Goal: Check status: Check status

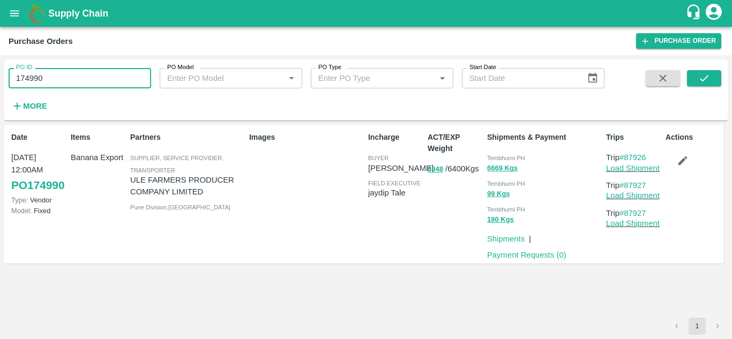
click at [63, 83] on input "174990" at bounding box center [80, 78] width 142 height 20
paste input "text"
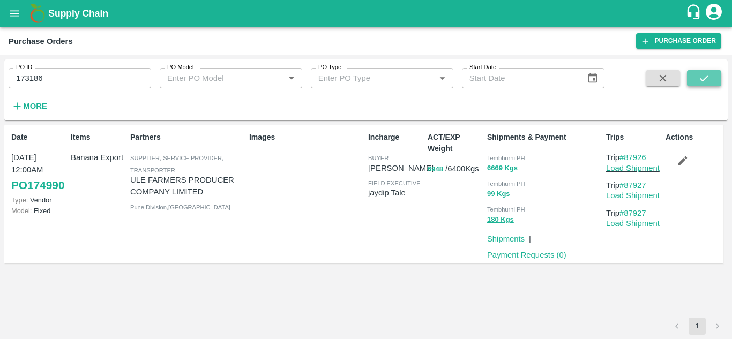
click at [701, 79] on icon "submit" at bounding box center [704, 78] width 9 height 6
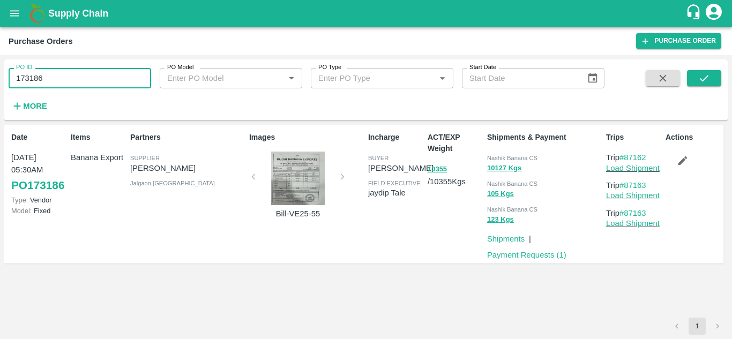
click at [63, 84] on input "173186" at bounding box center [80, 78] width 142 height 20
paste input "text"
type input "173611"
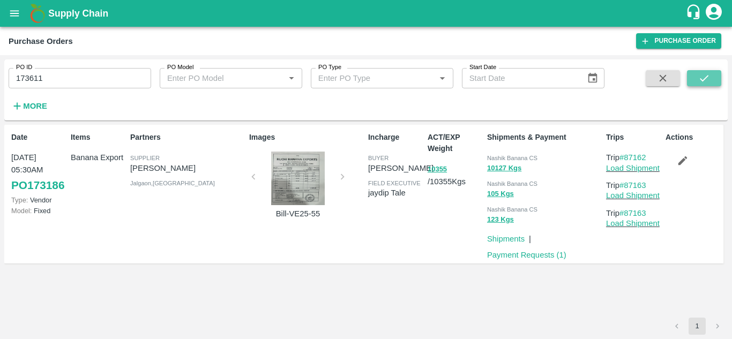
click at [698, 77] on icon "submit" at bounding box center [704, 78] width 12 height 12
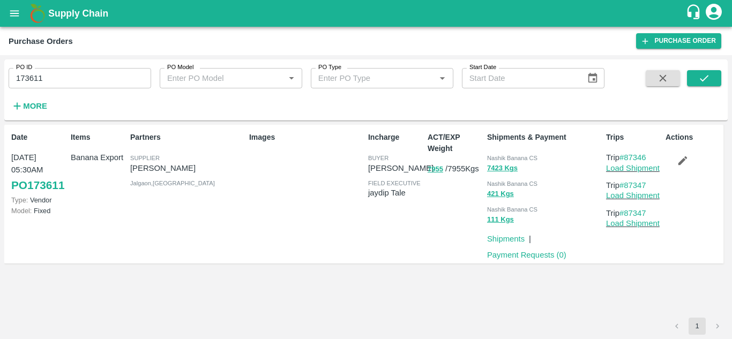
click at [91, 84] on input "173611" at bounding box center [80, 78] width 142 height 20
paste input "text"
click at [712, 78] on button "submit" at bounding box center [704, 78] width 34 height 16
drag, startPoint x: 649, startPoint y: 156, endPoint x: 627, endPoint y: 156, distance: 21.4
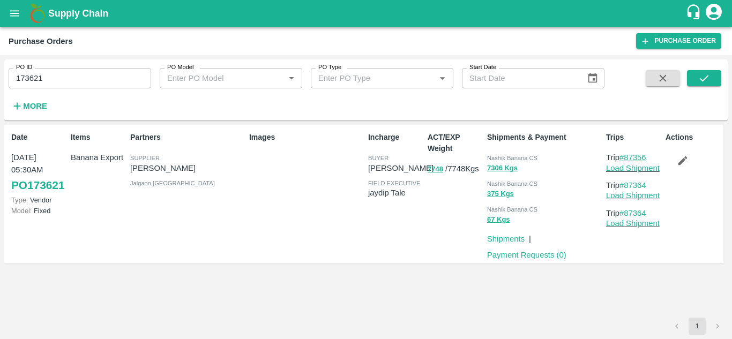
click at [627, 156] on p "Trip #87356" at bounding box center [633, 158] width 55 height 12
copy link "87356"
click at [45, 83] on input "173621" at bounding box center [80, 78] width 142 height 20
paste input "text"
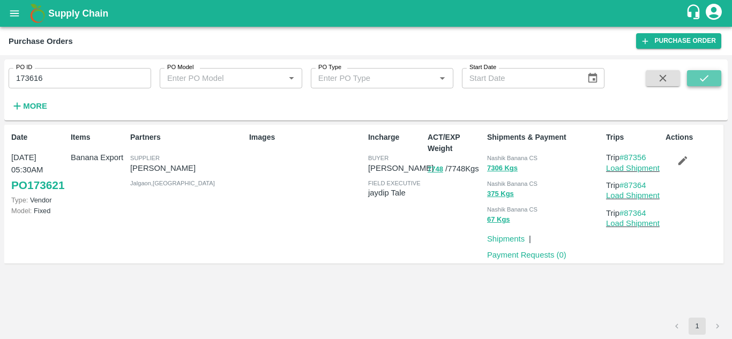
click at [706, 77] on icon "submit" at bounding box center [704, 78] width 12 height 12
drag, startPoint x: 652, startPoint y: 159, endPoint x: 626, endPoint y: 154, distance: 26.2
click at [626, 154] on p "Trip #87349" at bounding box center [633, 158] width 55 height 12
copy link "87349"
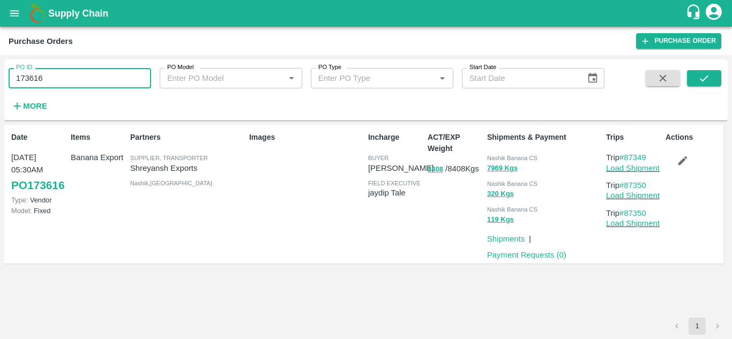
click at [54, 72] on input "173616" at bounding box center [80, 78] width 142 height 20
paste input "text"
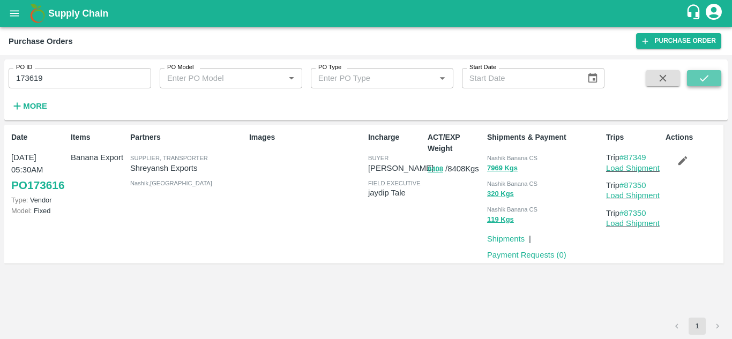
click at [708, 73] on icon "submit" at bounding box center [704, 78] width 12 height 12
drag, startPoint x: 651, startPoint y: 154, endPoint x: 625, endPoint y: 159, distance: 26.6
click at [625, 159] on p "Trip #87355" at bounding box center [633, 158] width 55 height 12
copy link "87355"
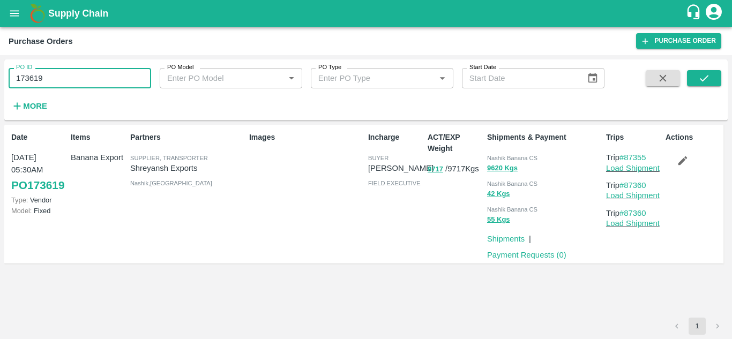
click at [61, 77] on input "173619" at bounding box center [80, 78] width 142 height 20
paste input "text"
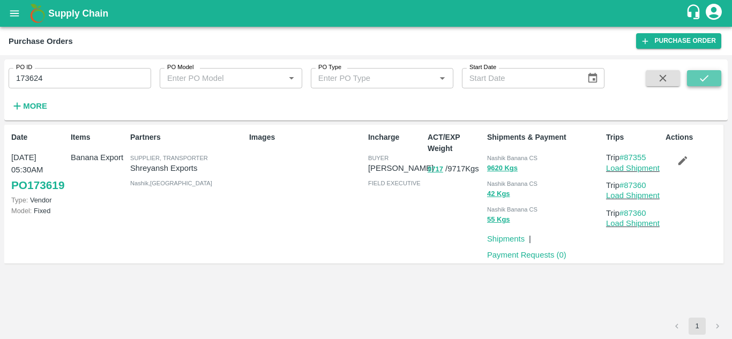
click at [702, 71] on button "submit" at bounding box center [704, 78] width 34 height 16
drag, startPoint x: 652, startPoint y: 155, endPoint x: 624, endPoint y: 153, distance: 28.0
click at [624, 153] on p "Trip #87368" at bounding box center [633, 158] width 55 height 12
copy link "87368"
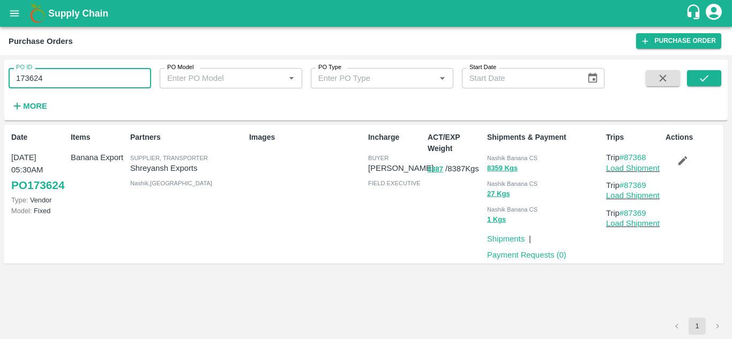
click at [59, 79] on input "173624" at bounding box center [80, 78] width 142 height 20
paste input "text"
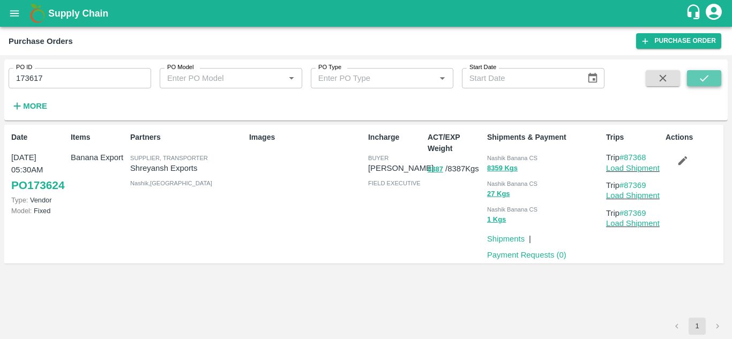
click at [704, 80] on icon "submit" at bounding box center [704, 78] width 12 height 12
drag, startPoint x: 651, startPoint y: 157, endPoint x: 626, endPoint y: 154, distance: 25.4
click at [626, 154] on p "Trip #87351" at bounding box center [633, 158] width 55 height 12
copy link "87351"
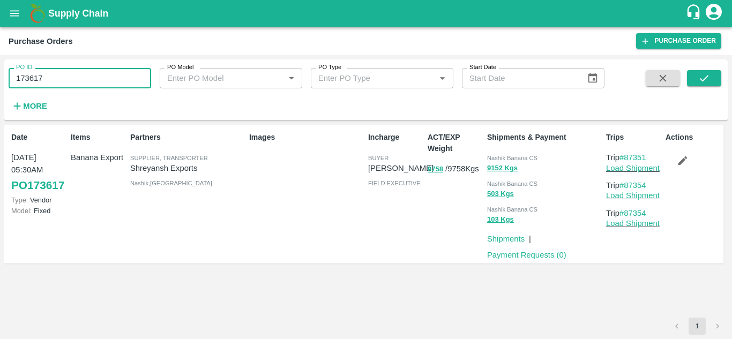
click at [52, 73] on input "173617" at bounding box center [80, 78] width 142 height 20
paste input "text"
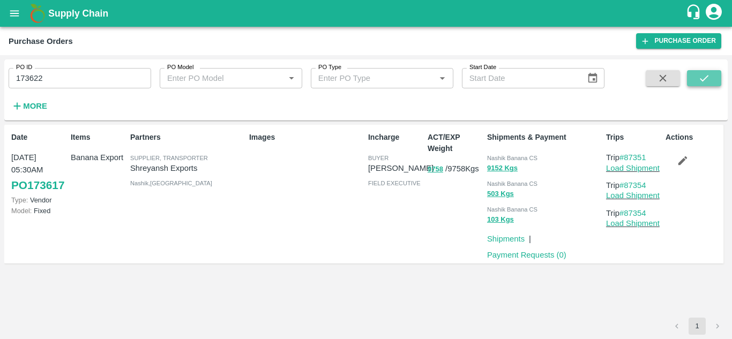
click at [695, 80] on button "submit" at bounding box center [704, 78] width 34 height 16
drag, startPoint x: 652, startPoint y: 156, endPoint x: 627, endPoint y: 157, distance: 24.6
click at [627, 157] on p "Trip #87358" at bounding box center [633, 158] width 55 height 12
copy link "87358"
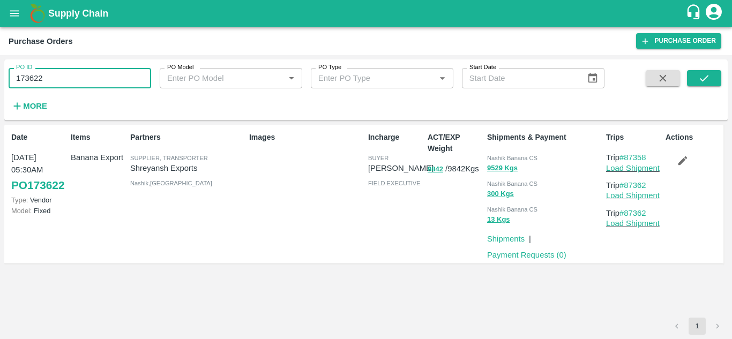
click at [43, 84] on input "173622" at bounding box center [80, 78] width 142 height 20
paste input "text"
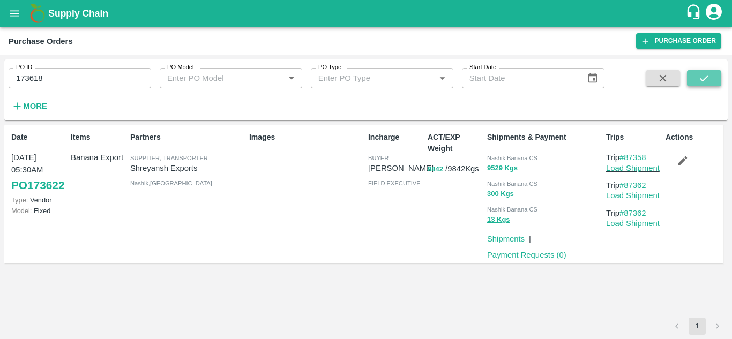
click at [703, 82] on icon "submit" at bounding box center [704, 78] width 12 height 12
drag, startPoint x: 657, startPoint y: 155, endPoint x: 627, endPoint y: 157, distance: 30.1
click at [627, 157] on p "Trip #87352" at bounding box center [633, 158] width 55 height 12
copy link "87352"
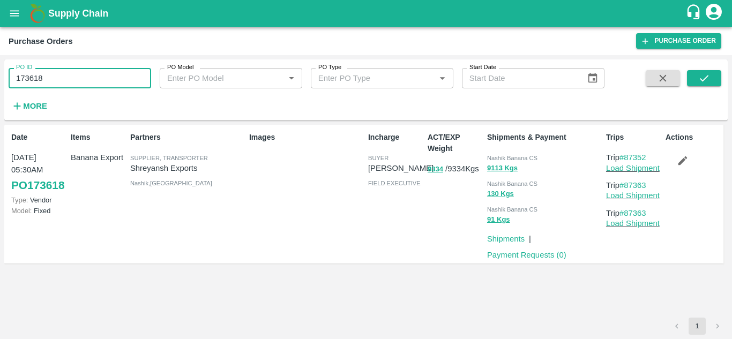
click at [88, 77] on input "173618" at bounding box center [80, 78] width 142 height 20
paste input "text"
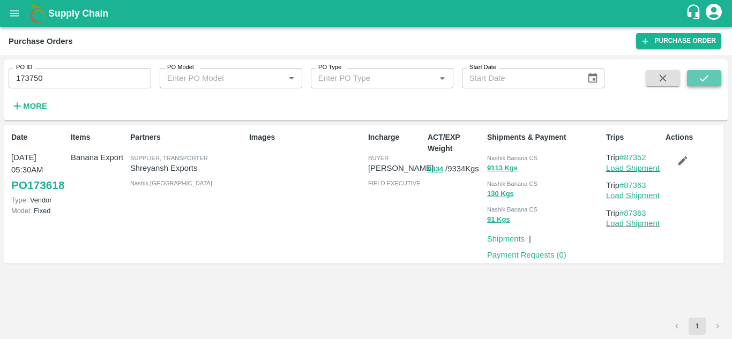
click at [693, 80] on button "submit" at bounding box center [704, 78] width 34 height 16
drag, startPoint x: 654, startPoint y: 156, endPoint x: 625, endPoint y: 156, distance: 28.4
click at [625, 156] on p "Trip #87412" at bounding box center [633, 158] width 55 height 12
copy link "87412"
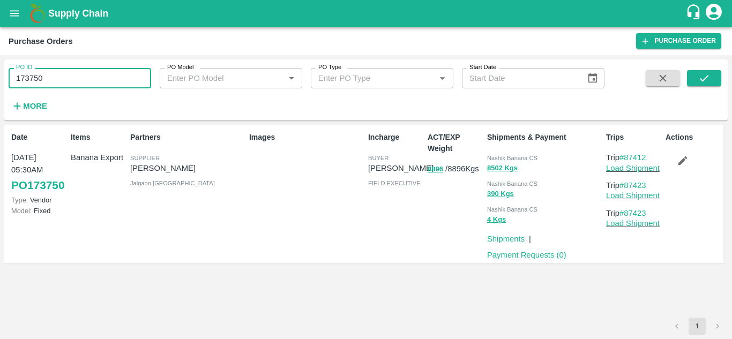
click at [70, 69] on input "173750" at bounding box center [80, 78] width 142 height 20
paste input "text"
click at [711, 74] on button "submit" at bounding box center [704, 78] width 34 height 16
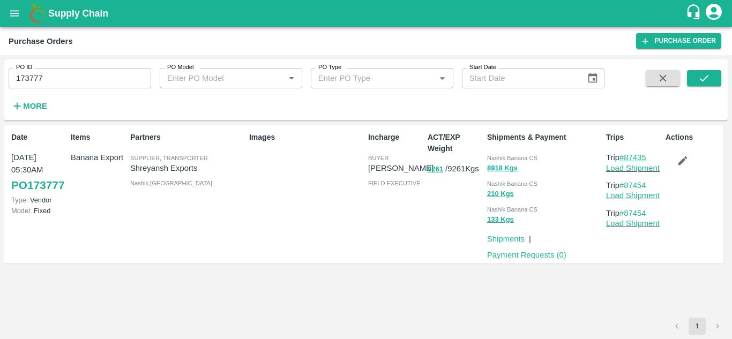
drag, startPoint x: 654, startPoint y: 156, endPoint x: 625, endPoint y: 158, distance: 29.5
click at [625, 158] on p "Trip #87435" at bounding box center [633, 158] width 55 height 12
copy link "87435"
click at [93, 73] on input "173777" at bounding box center [80, 78] width 142 height 20
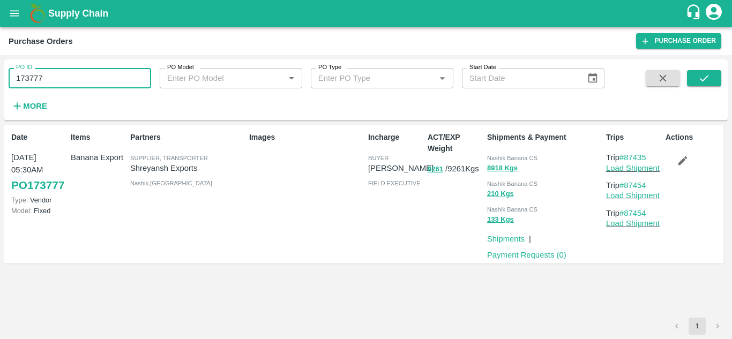
paste input "text"
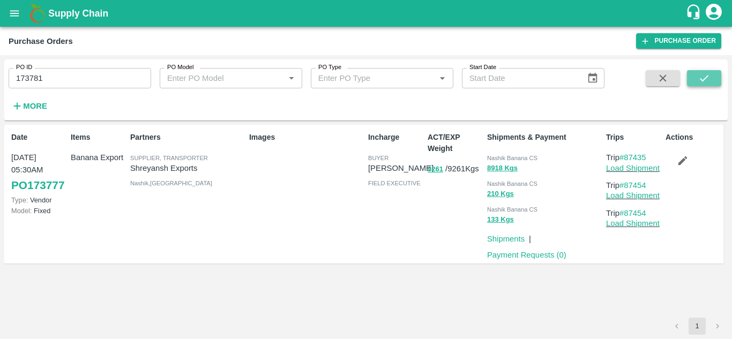
click at [700, 80] on icon "submit" at bounding box center [704, 78] width 12 height 12
drag, startPoint x: 649, startPoint y: 159, endPoint x: 626, endPoint y: 158, distance: 23.1
click at [626, 158] on p "Trip #87441" at bounding box center [633, 158] width 55 height 12
copy link "87441"
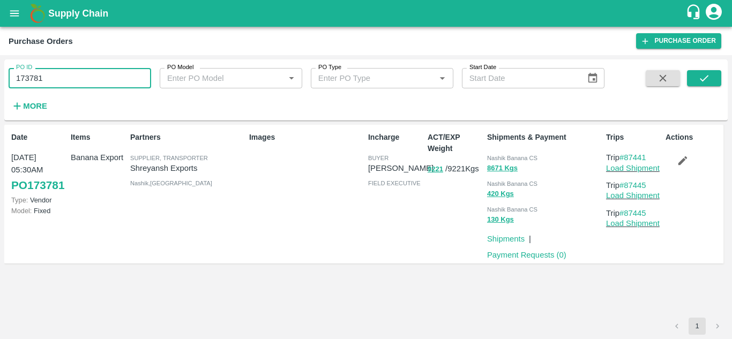
click at [70, 88] on input "173781" at bounding box center [80, 78] width 142 height 20
paste input "text"
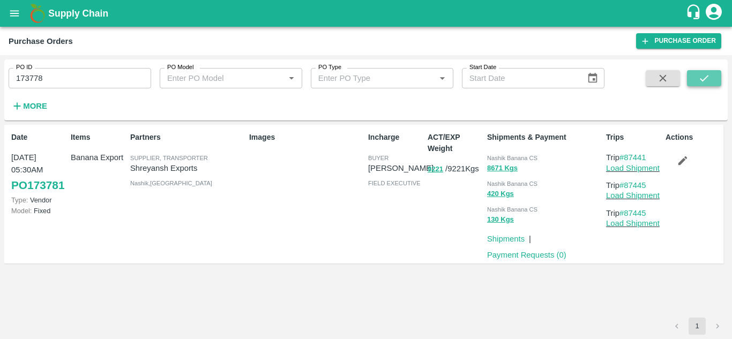
click at [704, 71] on button "submit" at bounding box center [704, 78] width 34 height 16
drag, startPoint x: 650, startPoint y: 153, endPoint x: 627, endPoint y: 157, distance: 24.0
click at [627, 157] on p "Trip #87434" at bounding box center [633, 158] width 55 height 12
click at [67, 73] on input "173778" at bounding box center [80, 78] width 142 height 20
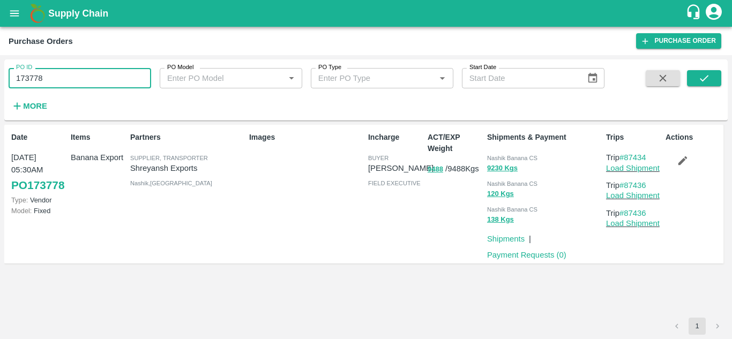
click at [67, 73] on input "173778" at bounding box center [80, 78] width 142 height 20
paste input "text"
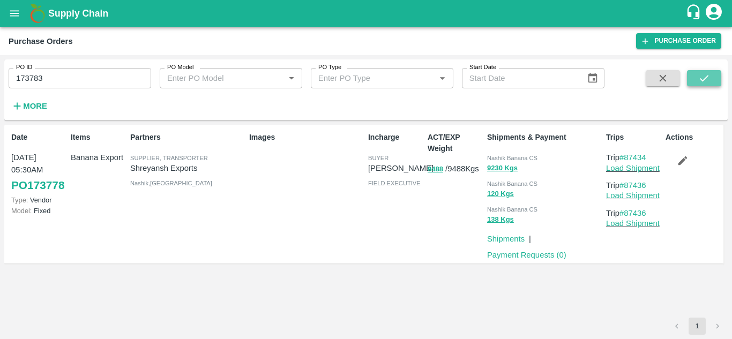
click at [702, 80] on icon "submit" at bounding box center [704, 78] width 9 height 6
drag, startPoint x: 653, startPoint y: 155, endPoint x: 626, endPoint y: 157, distance: 27.4
click at [626, 157] on p "Trip #87443" at bounding box center [633, 158] width 55 height 12
click at [67, 79] on input "173783" at bounding box center [80, 78] width 142 height 20
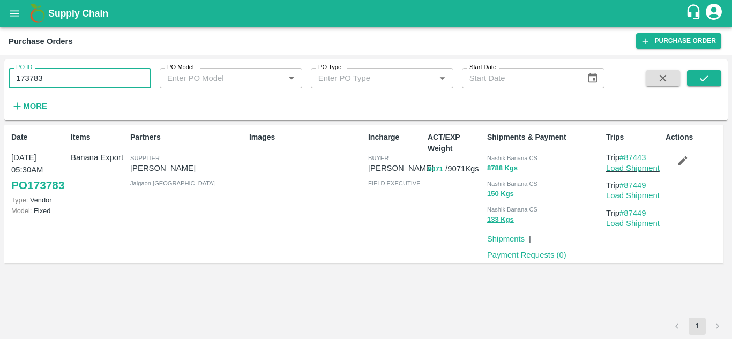
click at [67, 79] on input "173783" at bounding box center [80, 78] width 142 height 20
paste input "text"
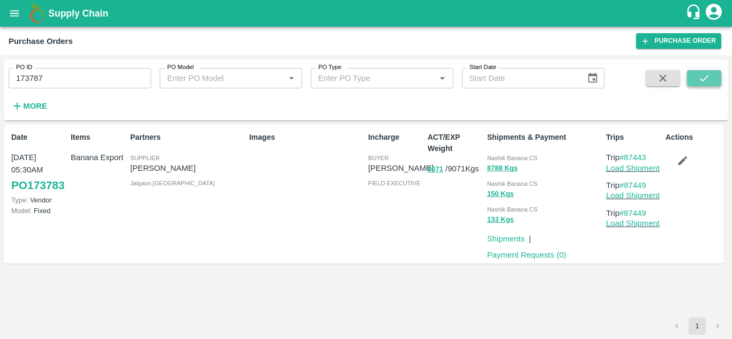
click at [695, 75] on button "submit" at bounding box center [704, 78] width 34 height 16
drag, startPoint x: 650, startPoint y: 157, endPoint x: 625, endPoint y: 157, distance: 25.2
click at [625, 157] on p "Trip #87461" at bounding box center [633, 158] width 55 height 12
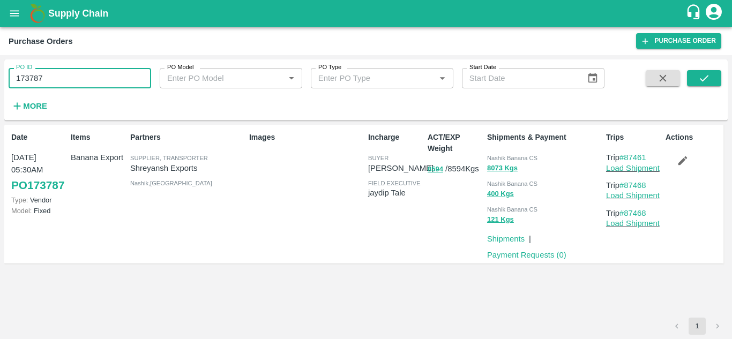
click at [100, 84] on input "173787" at bounding box center [80, 78] width 142 height 20
paste input "text"
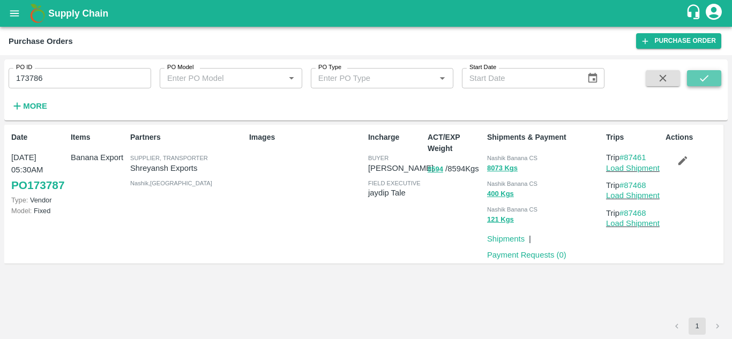
click at [695, 73] on button "submit" at bounding box center [704, 78] width 34 height 16
drag, startPoint x: 651, startPoint y: 155, endPoint x: 626, endPoint y: 159, distance: 25.5
click at [626, 159] on p "Trip #87458" at bounding box center [633, 158] width 55 height 12
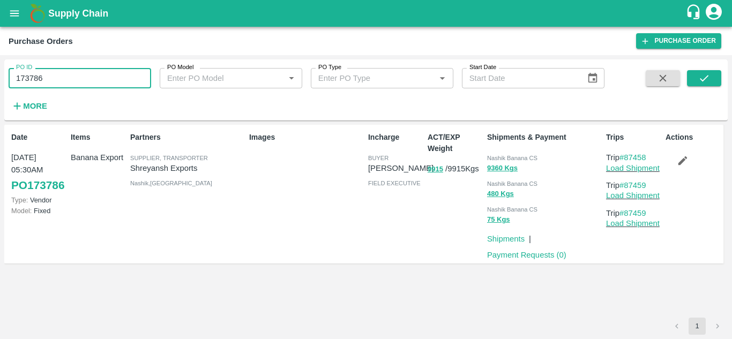
click at [42, 82] on input "173786" at bounding box center [80, 78] width 142 height 20
paste input "text"
click at [697, 78] on button "submit" at bounding box center [704, 78] width 34 height 16
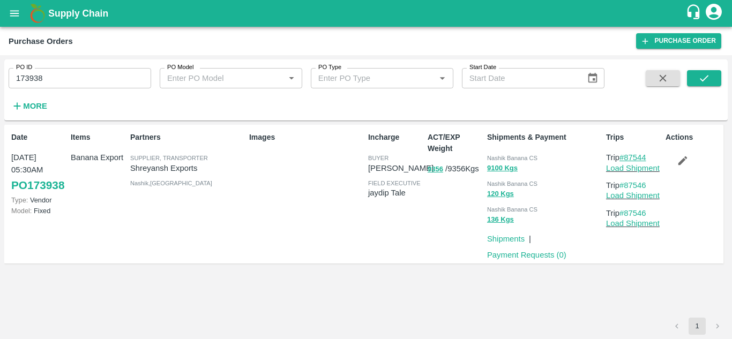
drag, startPoint x: 652, startPoint y: 159, endPoint x: 627, endPoint y: 157, distance: 25.3
click at [627, 157] on p "Trip #87544" at bounding box center [633, 158] width 55 height 12
click at [78, 80] on input "173938" at bounding box center [80, 78] width 142 height 20
paste input "text"
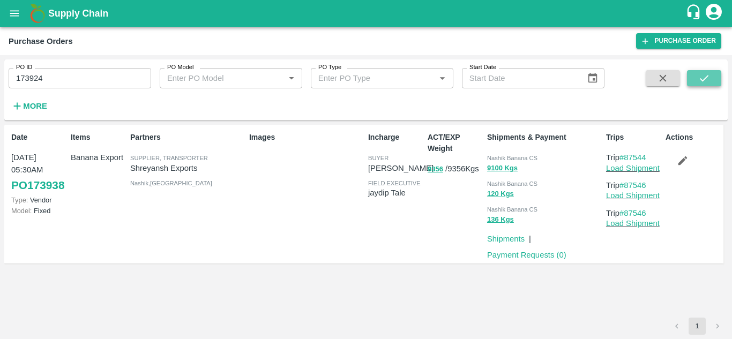
click at [691, 76] on button "submit" at bounding box center [704, 78] width 34 height 16
drag, startPoint x: 653, startPoint y: 155, endPoint x: 625, endPoint y: 157, distance: 27.9
click at [625, 157] on p "Trip #87528" at bounding box center [633, 158] width 55 height 12
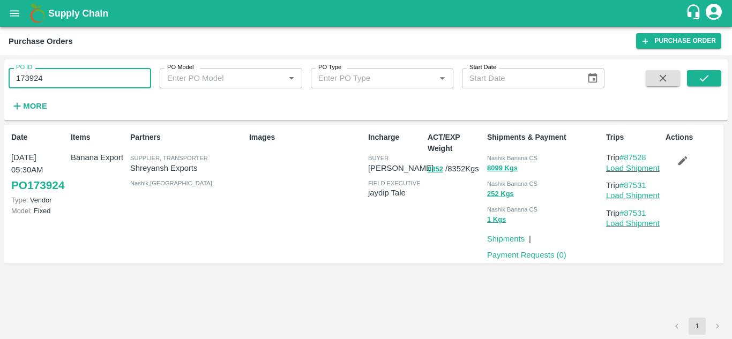
click at [79, 78] on input "173924" at bounding box center [80, 78] width 142 height 20
paste input "text"
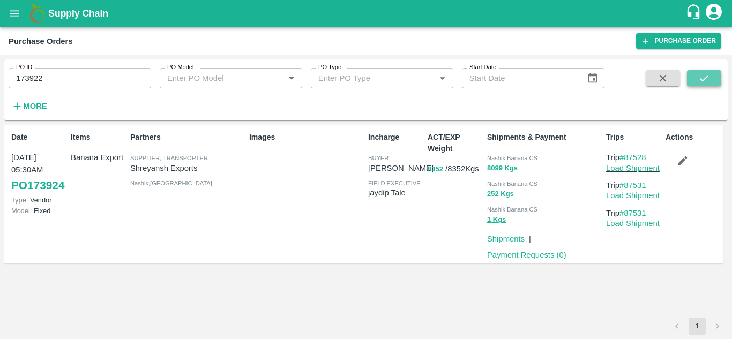
click at [705, 75] on icon "submit" at bounding box center [704, 78] width 12 height 12
drag, startPoint x: 655, startPoint y: 159, endPoint x: 626, endPoint y: 158, distance: 28.4
click at [626, 158] on p "Trip #87522" at bounding box center [633, 158] width 55 height 12
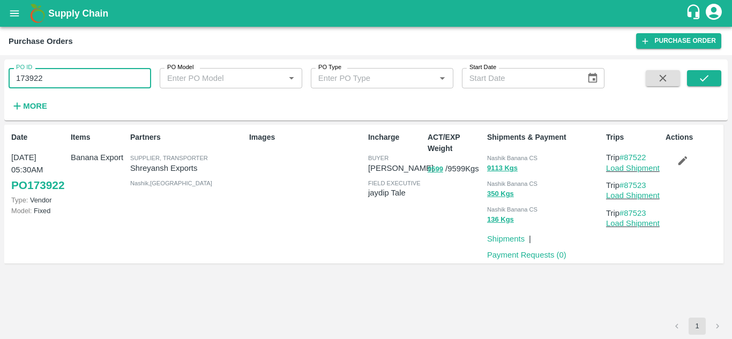
click at [52, 77] on input "173922" at bounding box center [80, 78] width 142 height 20
paste input "text"
click at [706, 73] on icon "submit" at bounding box center [704, 78] width 12 height 12
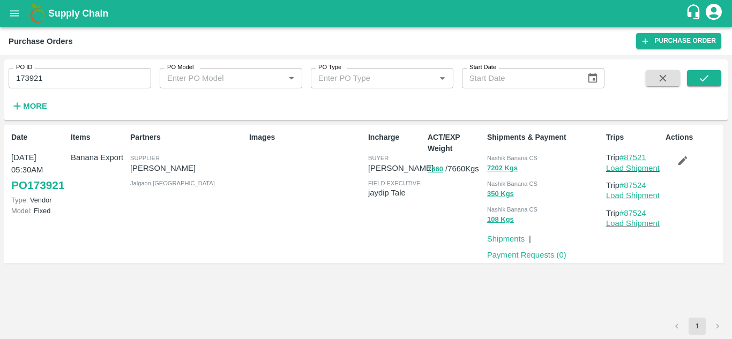
drag, startPoint x: 657, startPoint y: 156, endPoint x: 628, endPoint y: 159, distance: 29.6
click at [628, 159] on p "Trip #87521" at bounding box center [633, 158] width 55 height 12
click at [56, 79] on input "173921" at bounding box center [80, 78] width 142 height 20
paste input "text"
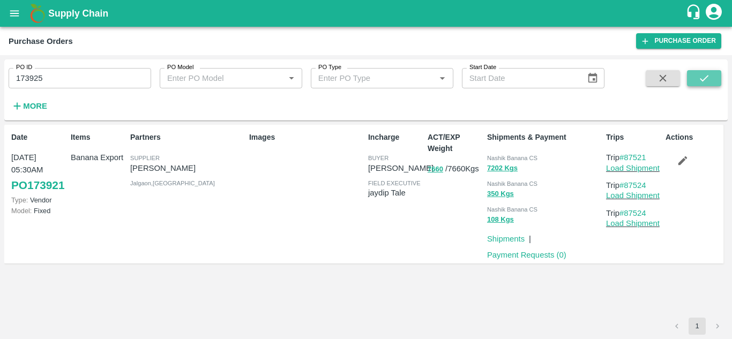
click at [694, 79] on button "submit" at bounding box center [704, 78] width 34 height 16
drag, startPoint x: 650, startPoint y: 157, endPoint x: 625, endPoint y: 159, distance: 25.3
click at [625, 159] on p "Trip #87529" at bounding box center [633, 158] width 55 height 12
click at [86, 82] on input "173925" at bounding box center [80, 78] width 142 height 20
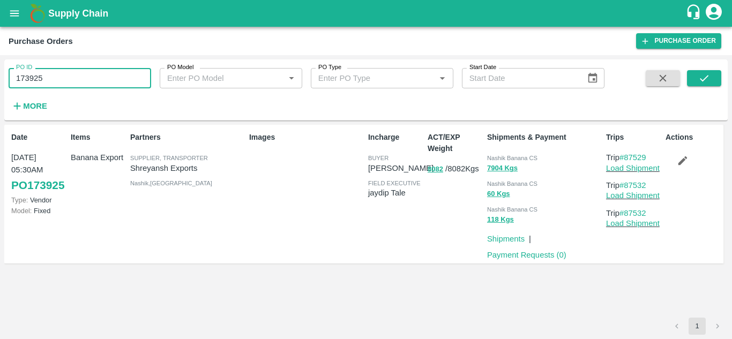
click at [86, 82] on input "173925" at bounding box center [80, 78] width 142 height 20
paste input "text"
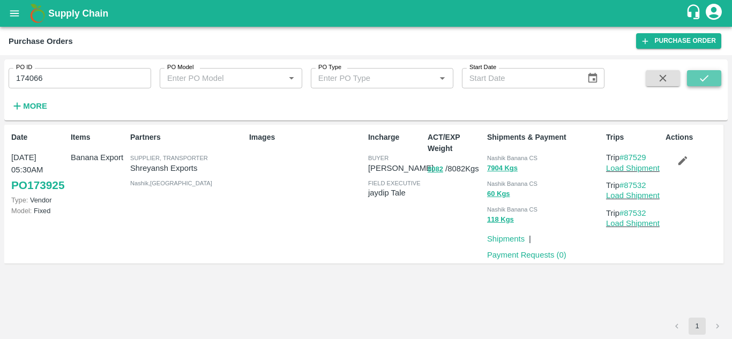
click at [695, 73] on button "submit" at bounding box center [704, 78] width 34 height 16
drag, startPoint x: 651, startPoint y: 159, endPoint x: 626, endPoint y: 156, distance: 25.9
click at [626, 156] on p "Trip #87573" at bounding box center [633, 158] width 55 height 12
click at [66, 78] on input "174066" at bounding box center [80, 78] width 142 height 20
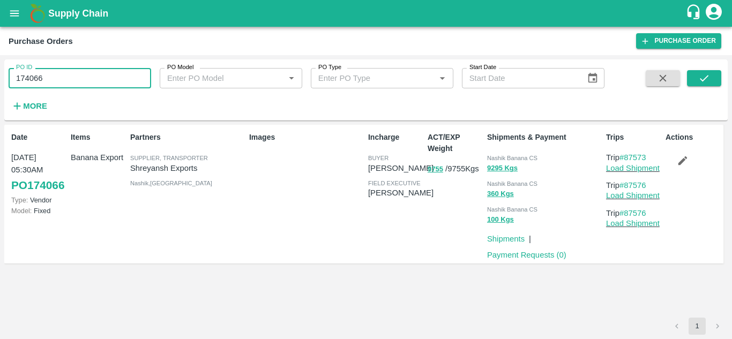
click at [66, 78] on input "174066" at bounding box center [80, 78] width 142 height 20
paste input "text"
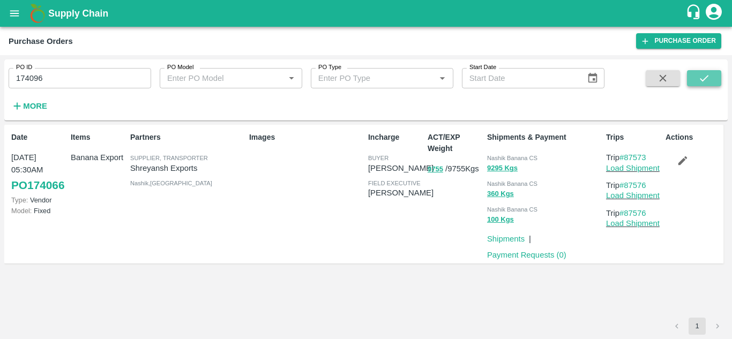
click at [701, 78] on icon "submit" at bounding box center [704, 78] width 12 height 12
drag, startPoint x: 650, startPoint y: 158, endPoint x: 626, endPoint y: 161, distance: 24.8
click at [626, 161] on p "Trip #87589" at bounding box center [633, 158] width 55 height 12
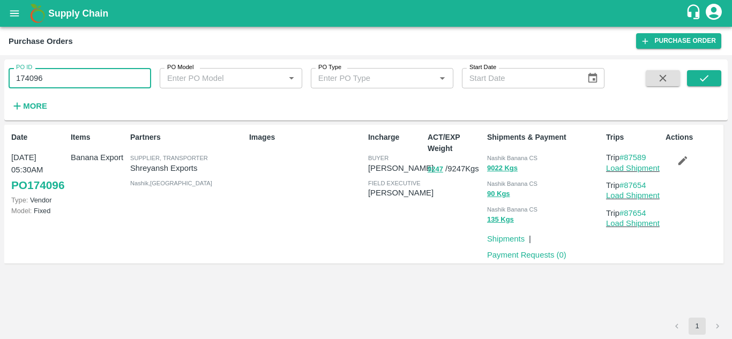
click at [55, 78] on input "174096" at bounding box center [80, 78] width 142 height 20
paste input "text"
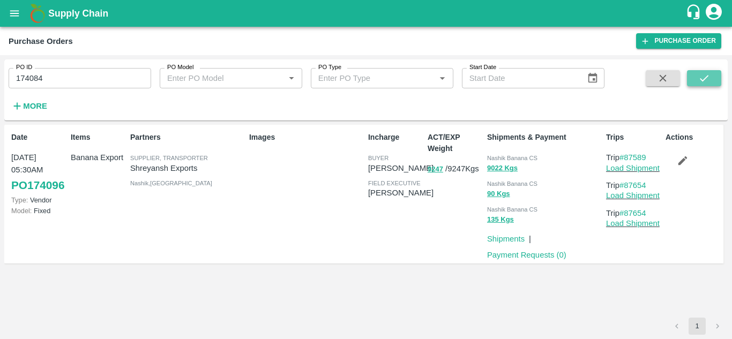
click at [703, 75] on icon "submit" at bounding box center [704, 78] width 12 height 12
drag, startPoint x: 655, startPoint y: 156, endPoint x: 627, endPoint y: 157, distance: 27.4
click at [627, 157] on p "Trip #87581" at bounding box center [633, 158] width 55 height 12
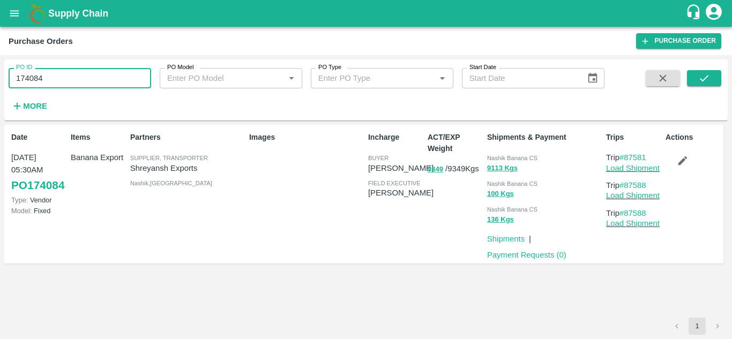
click at [78, 77] on input "174084" at bounding box center [80, 78] width 142 height 20
paste input "text"
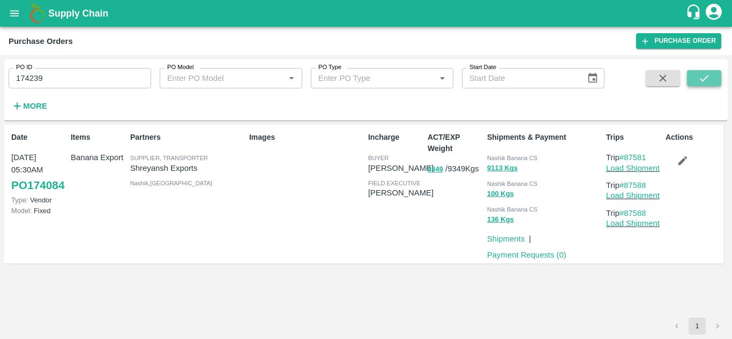
click at [708, 77] on icon "submit" at bounding box center [704, 78] width 12 height 12
drag, startPoint x: 651, startPoint y: 156, endPoint x: 626, endPoint y: 158, distance: 24.7
click at [626, 158] on p "Trip #87652" at bounding box center [633, 158] width 55 height 12
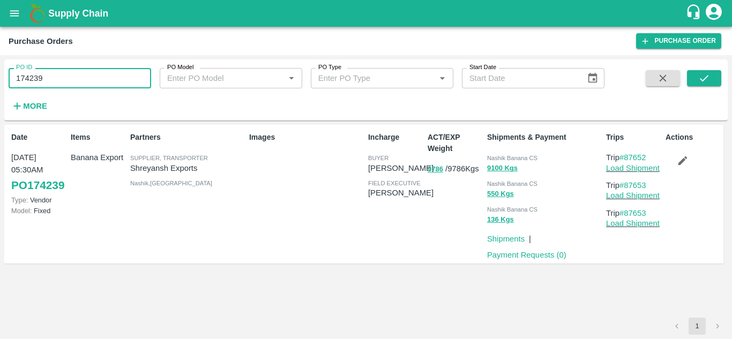
click at [51, 87] on input "174239" at bounding box center [80, 78] width 142 height 20
paste input "text"
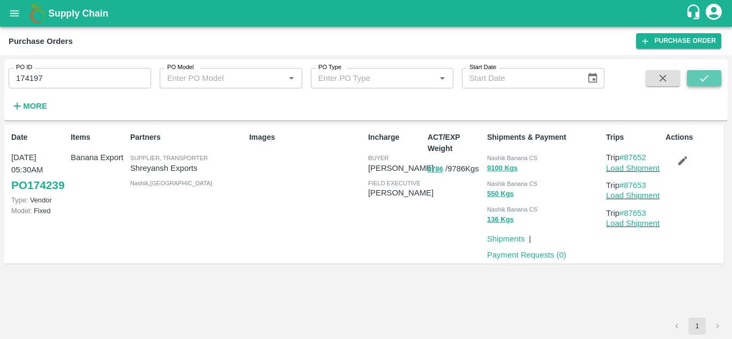
click at [703, 71] on button "submit" at bounding box center [704, 78] width 34 height 16
drag, startPoint x: 649, startPoint y: 156, endPoint x: 626, endPoint y: 158, distance: 23.1
click at [626, 158] on p "Trip #87638" at bounding box center [633, 158] width 55 height 12
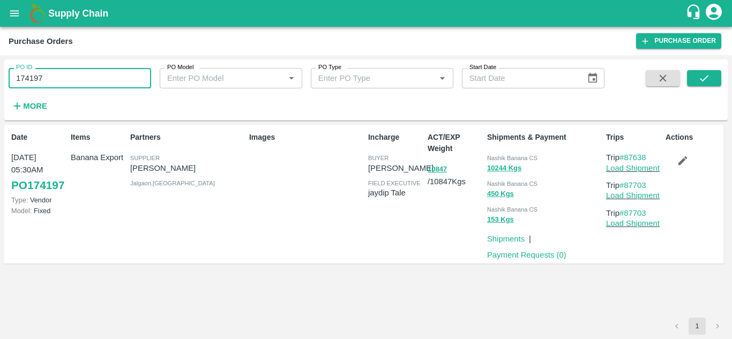
click at [53, 74] on input "174197" at bounding box center [80, 78] width 142 height 20
paste input "text"
click at [708, 76] on icon "submit" at bounding box center [704, 78] width 9 height 6
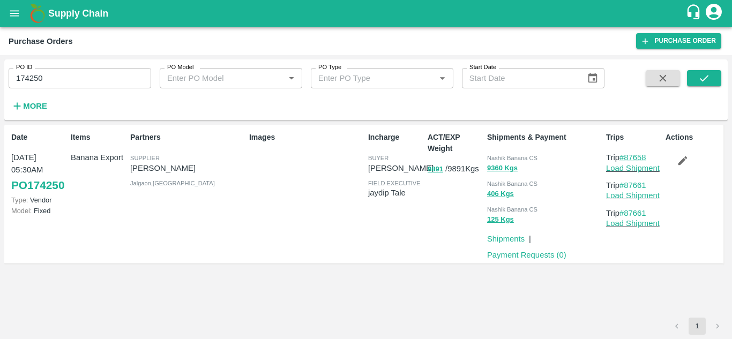
drag, startPoint x: 651, startPoint y: 158, endPoint x: 626, endPoint y: 154, distance: 25.5
click at [626, 154] on p "Trip #87658" at bounding box center [633, 158] width 55 height 12
click at [52, 86] on input "174250" at bounding box center [80, 78] width 142 height 20
paste input "text"
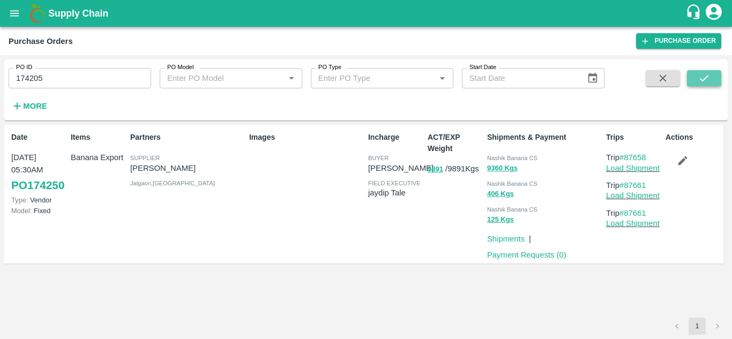
click at [699, 76] on icon "submit" at bounding box center [704, 78] width 12 height 12
drag, startPoint x: 653, startPoint y: 155, endPoint x: 627, endPoint y: 156, distance: 26.3
click at [627, 156] on p "Trip #87642" at bounding box center [633, 158] width 55 height 12
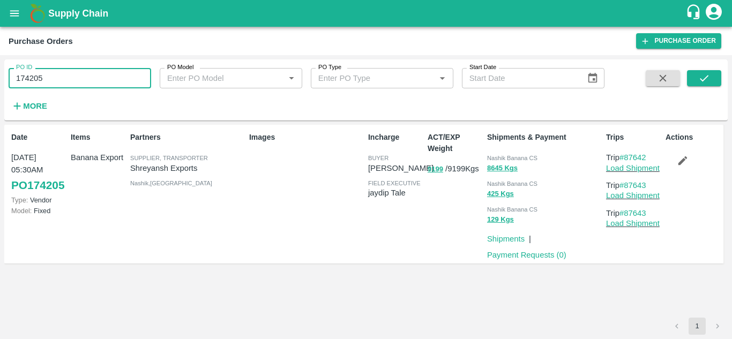
click at [54, 73] on input "174205" at bounding box center [80, 78] width 142 height 20
paste input "text"
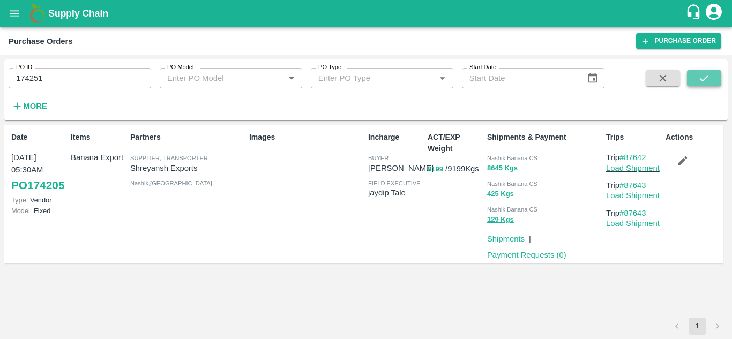
click at [705, 73] on icon "submit" at bounding box center [704, 78] width 12 height 12
drag, startPoint x: 650, startPoint y: 156, endPoint x: 626, endPoint y: 155, distance: 23.6
click at [626, 155] on p "Trip #87668" at bounding box center [633, 158] width 55 height 12
click at [79, 78] on input "174251" at bounding box center [80, 78] width 142 height 20
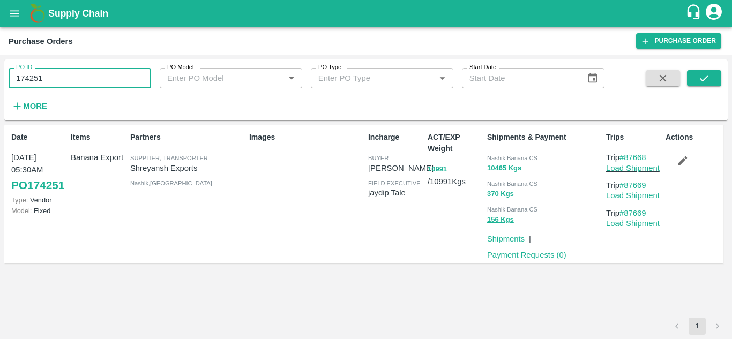
click at [79, 78] on input "174251" at bounding box center [80, 78] width 142 height 20
paste input "text"
click at [699, 78] on icon "submit" at bounding box center [704, 78] width 12 height 12
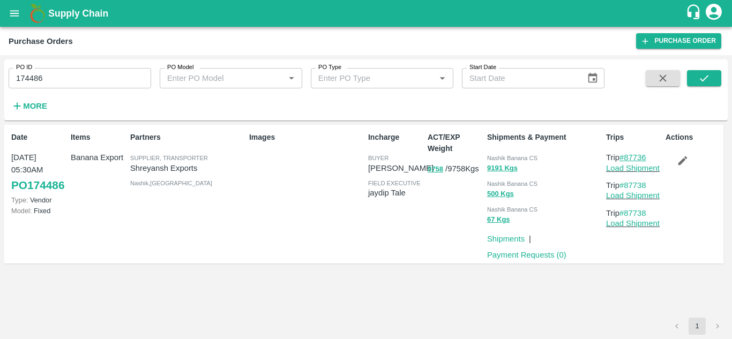
drag, startPoint x: 650, startPoint y: 157, endPoint x: 626, endPoint y: 157, distance: 23.6
click at [626, 157] on p "Trip #87736" at bounding box center [633, 158] width 55 height 12
click at [54, 84] on input "174486" at bounding box center [80, 78] width 142 height 20
paste input "text"
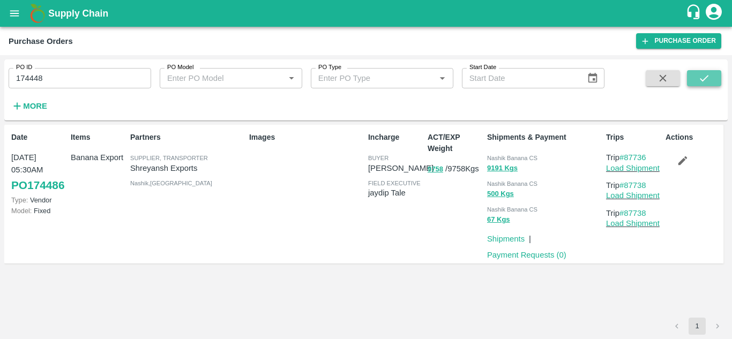
click at [706, 81] on icon "submit" at bounding box center [704, 78] width 12 height 12
drag, startPoint x: 649, startPoint y: 154, endPoint x: 626, endPoint y: 158, distance: 24.0
click at [626, 158] on p "Trip #87712" at bounding box center [633, 158] width 55 height 12
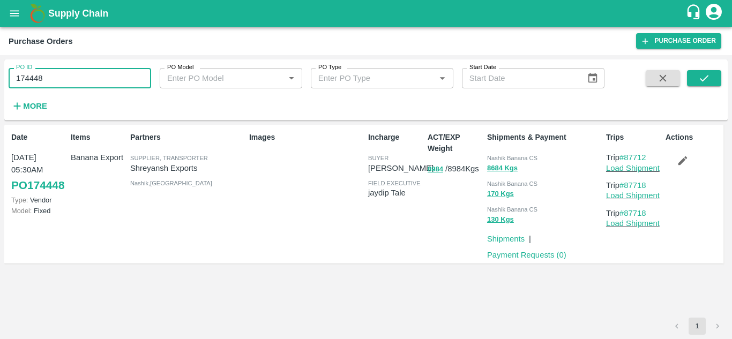
click at [84, 69] on input "174448" at bounding box center [80, 78] width 142 height 20
paste input "text"
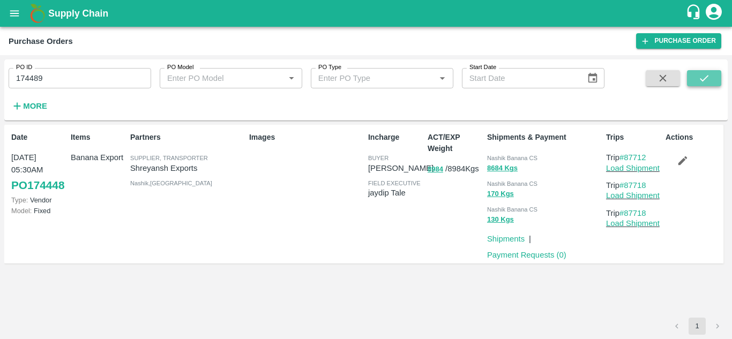
click at [713, 71] on button "submit" at bounding box center [704, 78] width 34 height 16
drag, startPoint x: 652, startPoint y: 153, endPoint x: 626, endPoint y: 160, distance: 27.0
click at [626, 160] on p "Trip #87743" at bounding box center [633, 158] width 55 height 12
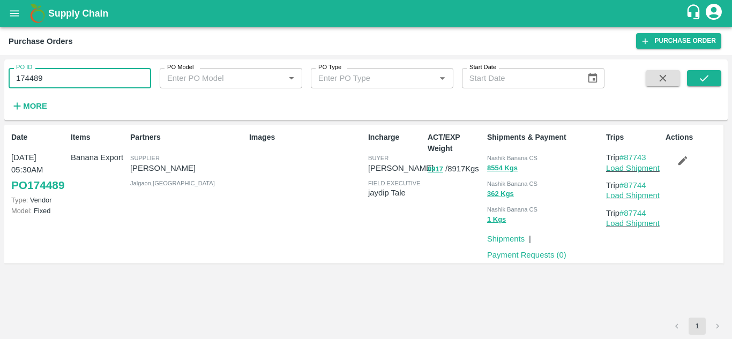
click at [74, 85] on input "174489" at bounding box center [80, 78] width 142 height 20
paste input "text"
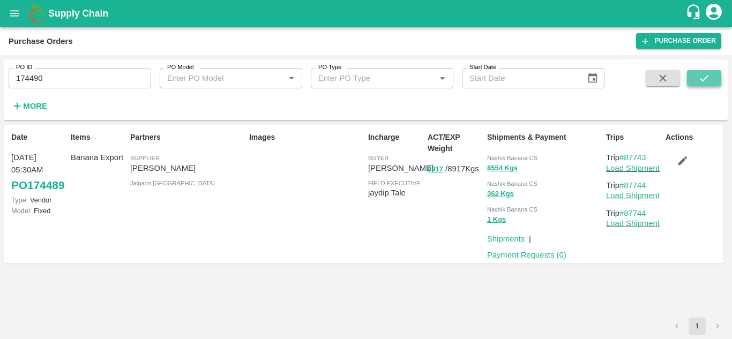
click at [700, 76] on icon "submit" at bounding box center [704, 78] width 12 height 12
drag, startPoint x: 654, startPoint y: 155, endPoint x: 626, endPoint y: 155, distance: 27.9
click at [626, 155] on p "Trip #87746" at bounding box center [633, 158] width 55 height 12
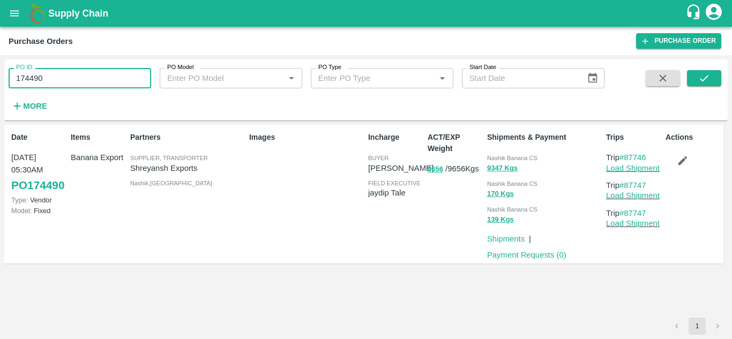
click at [50, 75] on input "174490" at bounding box center [80, 78] width 142 height 20
paste input "text"
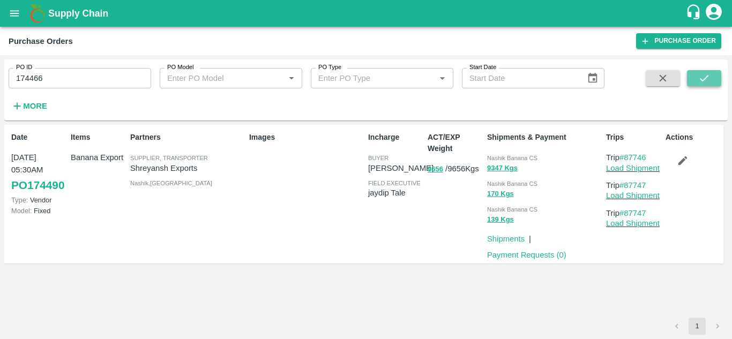
click at [701, 74] on icon "submit" at bounding box center [704, 78] width 12 height 12
drag, startPoint x: 654, startPoint y: 160, endPoint x: 626, endPoint y: 160, distance: 27.3
click at [626, 160] on p "Trip #87717" at bounding box center [633, 158] width 55 height 12
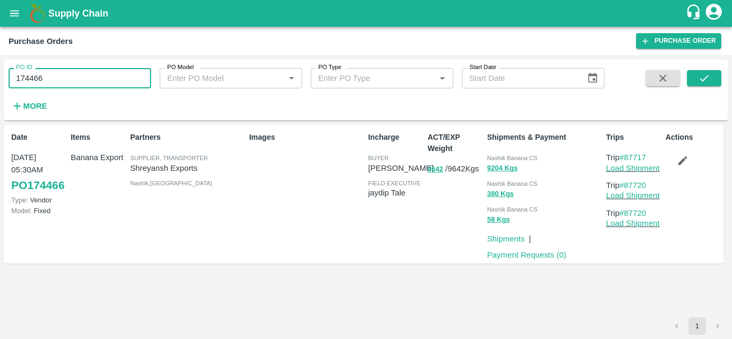
click at [58, 74] on input "174466" at bounding box center [80, 78] width 142 height 20
paste input "text"
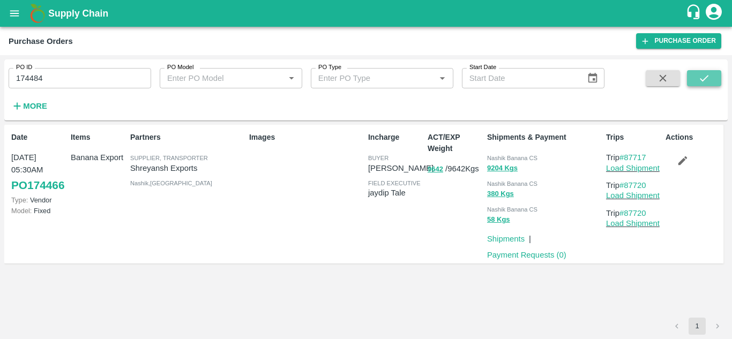
click at [703, 83] on icon "submit" at bounding box center [704, 78] width 12 height 12
drag, startPoint x: 655, startPoint y: 158, endPoint x: 626, endPoint y: 160, distance: 29.0
click at [626, 160] on p "Trip #87735" at bounding box center [633, 158] width 55 height 12
click at [65, 75] on input "174484" at bounding box center [80, 78] width 142 height 20
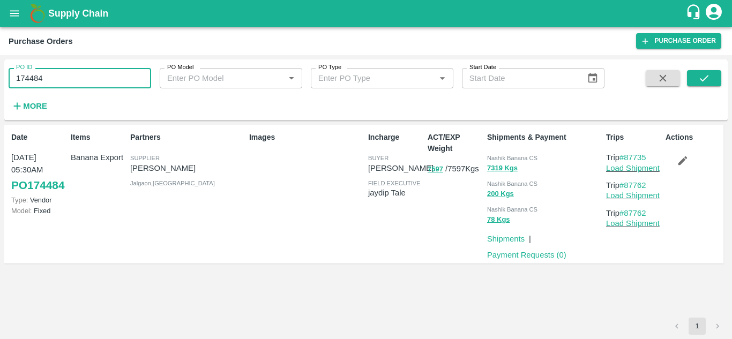
click at [65, 75] on input "174484" at bounding box center [80, 78] width 142 height 20
paste input "text"
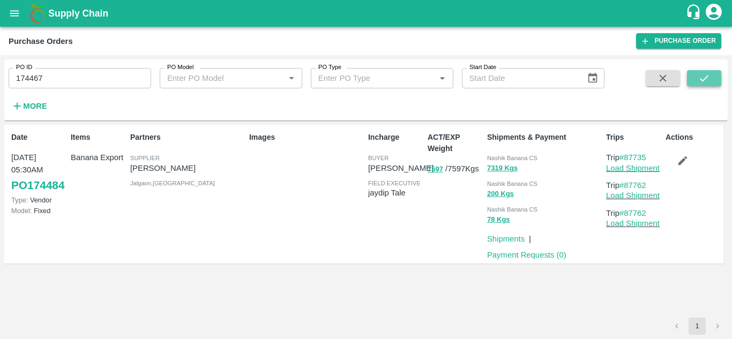
click at [713, 77] on button "submit" at bounding box center [704, 78] width 34 height 16
drag, startPoint x: 652, startPoint y: 153, endPoint x: 626, endPoint y: 159, distance: 26.8
click at [626, 159] on p "Trip #87719" at bounding box center [633, 158] width 55 height 12
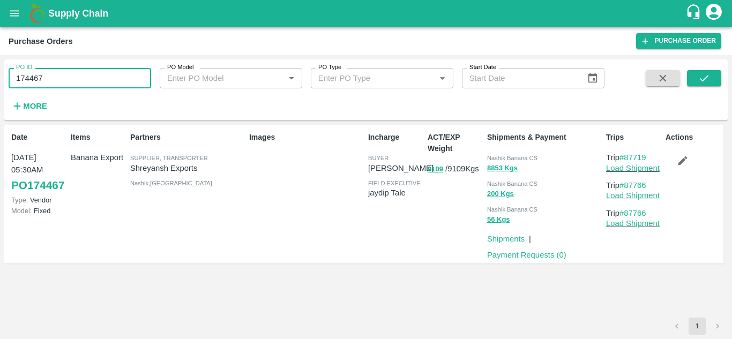
click at [77, 78] on input "174467" at bounding box center [80, 78] width 142 height 20
paste input "text"
click at [697, 73] on button "submit" at bounding box center [704, 78] width 34 height 16
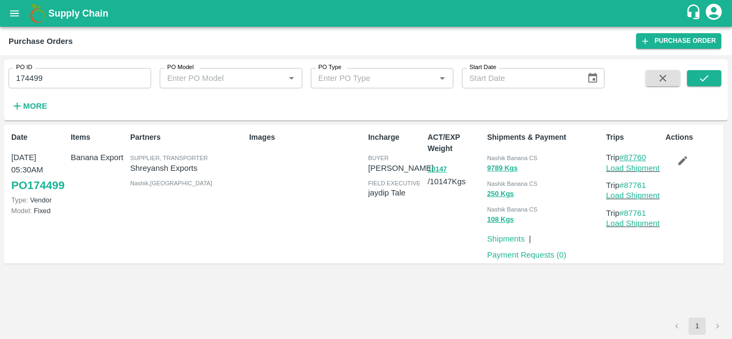
drag, startPoint x: 653, startPoint y: 156, endPoint x: 624, endPoint y: 160, distance: 29.2
click at [624, 160] on p "Trip #87760" at bounding box center [633, 158] width 55 height 12
click at [75, 76] on input "174499" at bounding box center [80, 78] width 142 height 20
paste input "text"
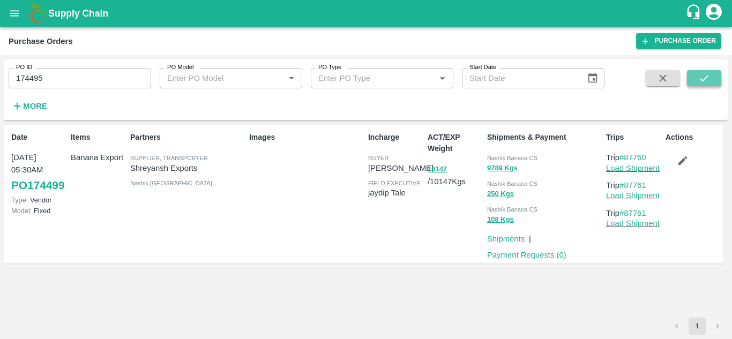
click at [701, 80] on icon "submit" at bounding box center [704, 78] width 12 height 12
drag, startPoint x: 651, startPoint y: 156, endPoint x: 626, endPoint y: 157, distance: 24.6
click at [626, 157] on p "Trip #87752" at bounding box center [633, 158] width 55 height 12
click at [79, 77] on input "174495" at bounding box center [80, 78] width 142 height 20
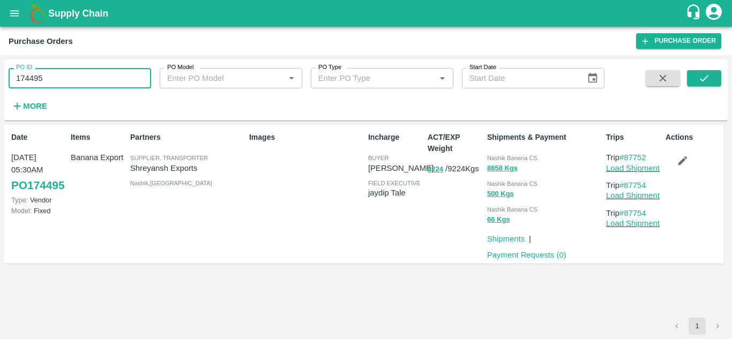
click at [79, 77] on input "174495" at bounding box center [80, 78] width 142 height 20
paste input "text"
type input "174500"
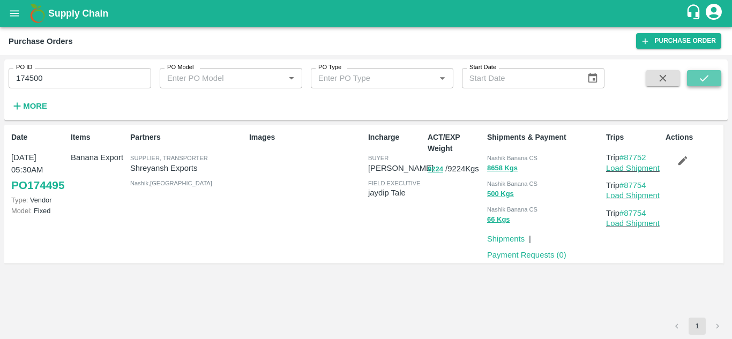
click at [703, 83] on icon "submit" at bounding box center [704, 78] width 12 height 12
drag, startPoint x: 654, startPoint y: 155, endPoint x: 625, endPoint y: 156, distance: 28.4
click at [625, 156] on p "Trip #87763" at bounding box center [633, 158] width 55 height 12
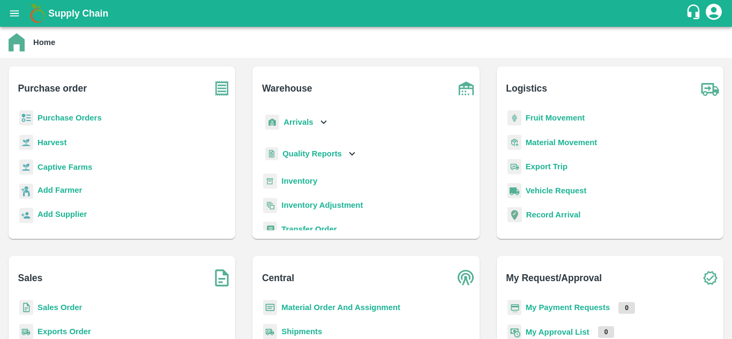
click at [557, 119] on b "Fruit Movement" at bounding box center [555, 118] width 59 height 9
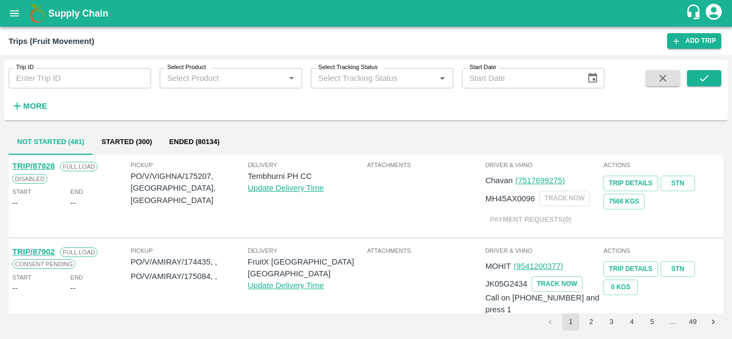
click at [92, 87] on input "Trip ID" at bounding box center [80, 78] width 142 height 20
paste input "87356"
click at [708, 73] on icon "submit" at bounding box center [704, 78] width 12 height 12
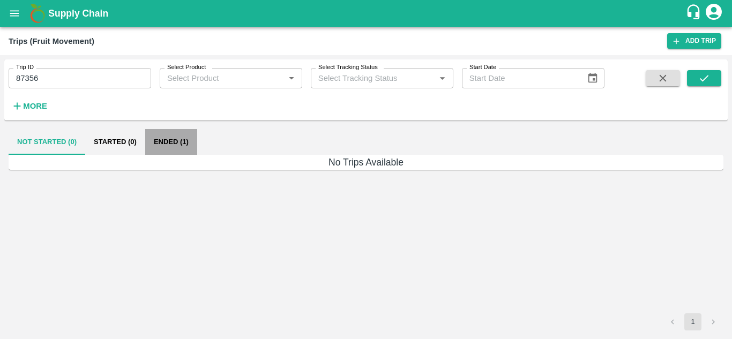
click at [168, 146] on button "Ended (1)" at bounding box center [171, 142] width 52 height 26
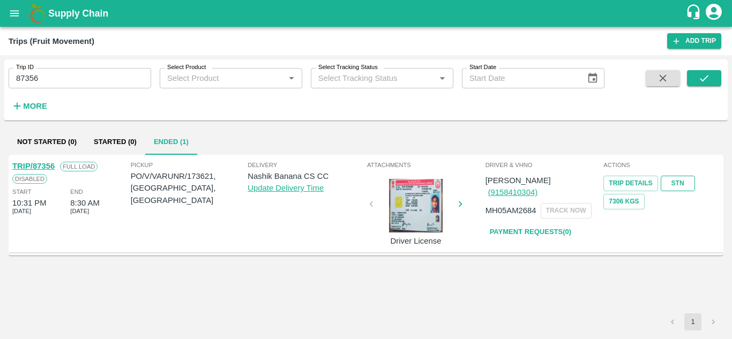
click at [685, 179] on link "STN" at bounding box center [678, 184] width 34 height 16
click at [70, 87] on input "87356" at bounding box center [80, 78] width 142 height 20
paste input "text"
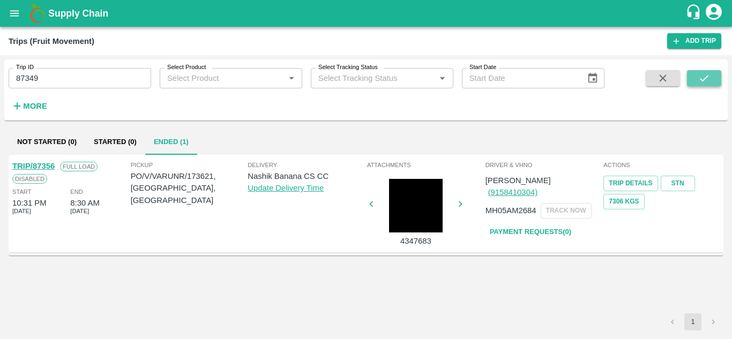
click at [703, 78] on icon "submit" at bounding box center [704, 78] width 12 height 12
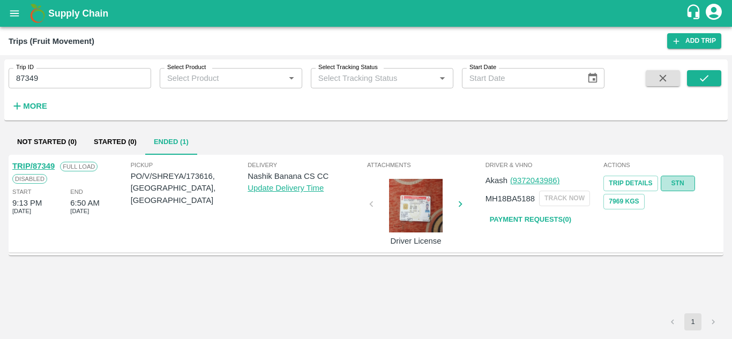
click at [674, 185] on link "STN" at bounding box center [678, 184] width 34 height 16
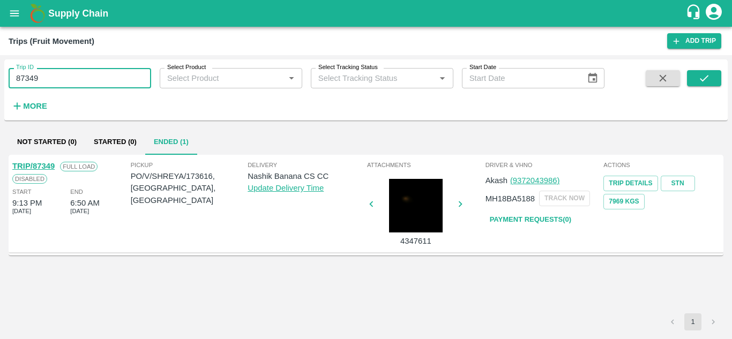
click at [71, 83] on input "87349" at bounding box center [80, 78] width 142 height 20
paste input "text"
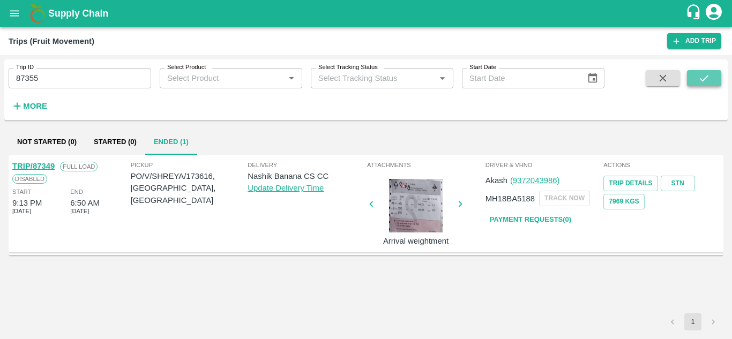
click at [701, 71] on button "submit" at bounding box center [704, 78] width 34 height 16
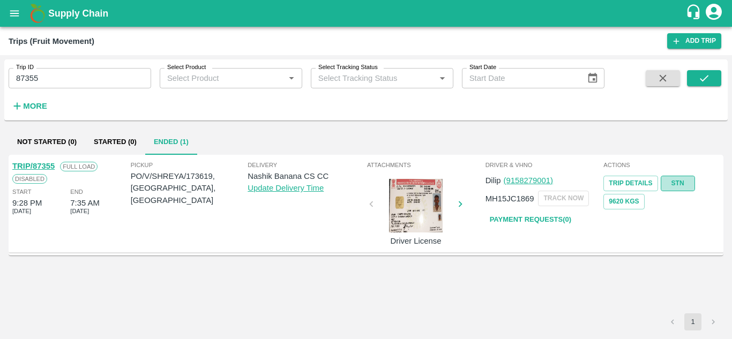
click at [684, 183] on link "STN" at bounding box center [678, 184] width 34 height 16
click at [76, 79] on input "87355" at bounding box center [80, 78] width 142 height 20
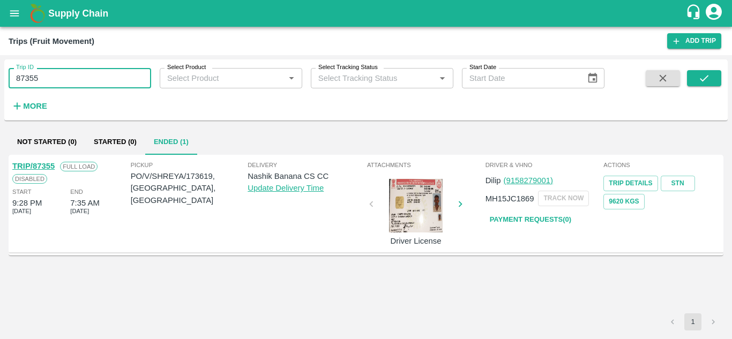
click at [76, 79] on input "87355" at bounding box center [80, 78] width 142 height 20
paste input "text"
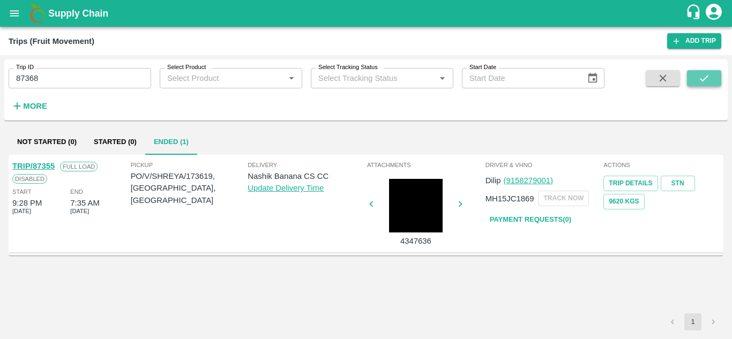
click at [702, 79] on icon "submit" at bounding box center [704, 78] width 12 height 12
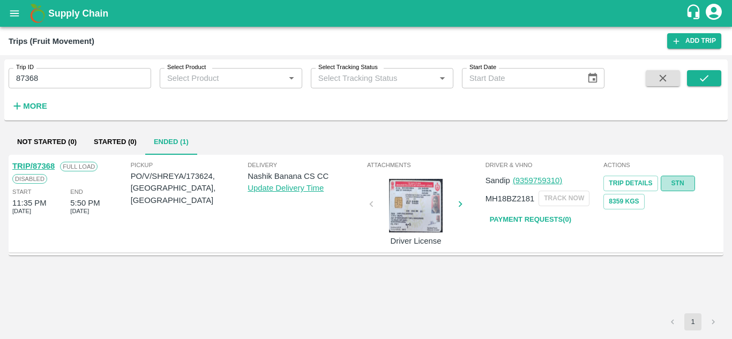
click at [680, 190] on link "STN" at bounding box center [678, 184] width 34 height 16
click at [56, 73] on input "87368" at bounding box center [80, 78] width 142 height 20
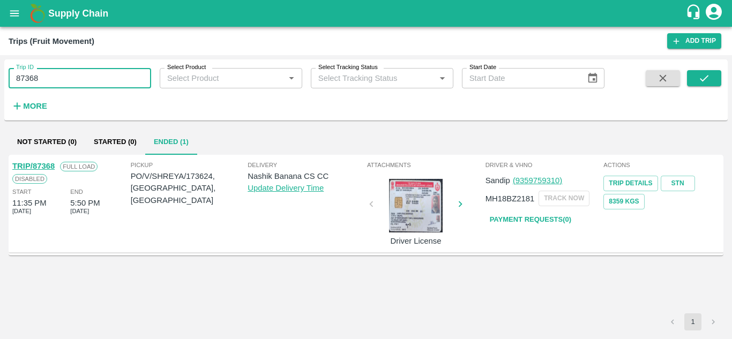
click at [56, 73] on input "87368" at bounding box center [80, 78] width 142 height 20
paste input "text"
click at [56, 73] on input "87351" at bounding box center [80, 78] width 142 height 20
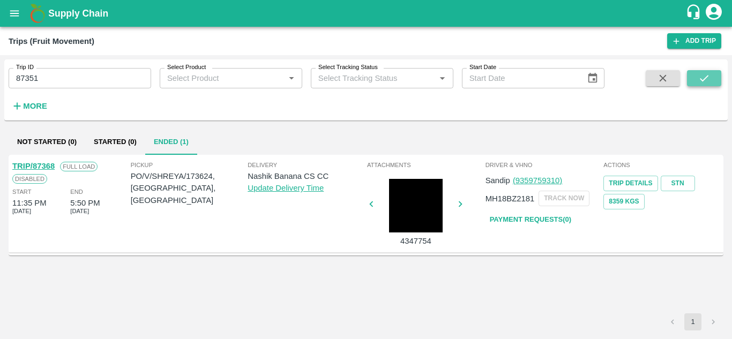
click at [701, 79] on icon "submit" at bounding box center [704, 78] width 12 height 12
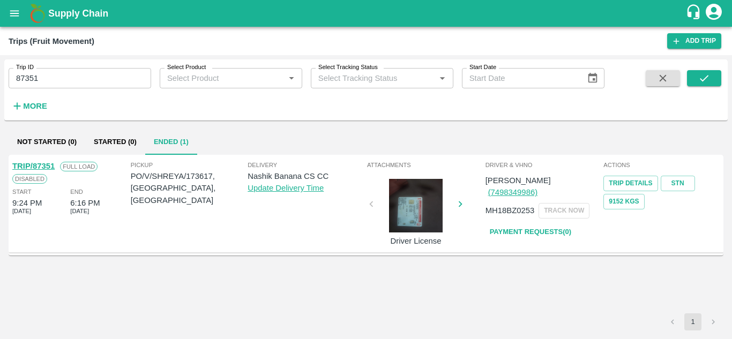
click at [686, 193] on div "Trip Details STN 9152 Kgs" at bounding box center [661, 191] width 116 height 36
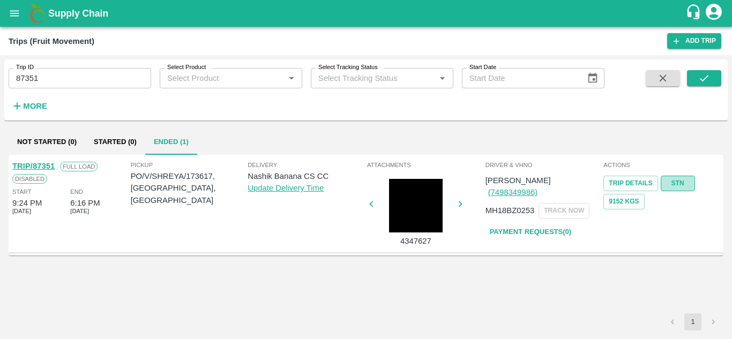
click at [679, 179] on link "STN" at bounding box center [678, 184] width 34 height 16
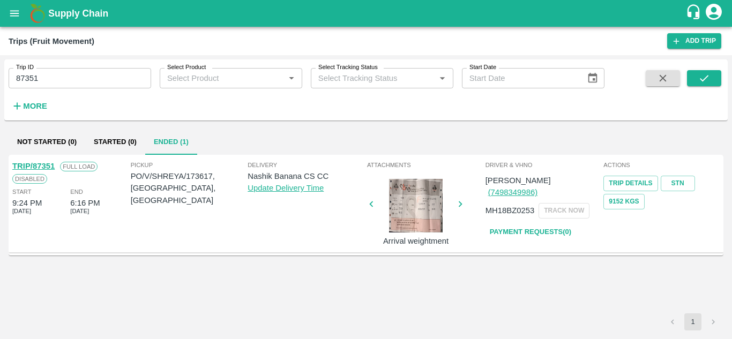
click at [78, 77] on input "87351" at bounding box center [80, 78] width 142 height 20
paste input "text"
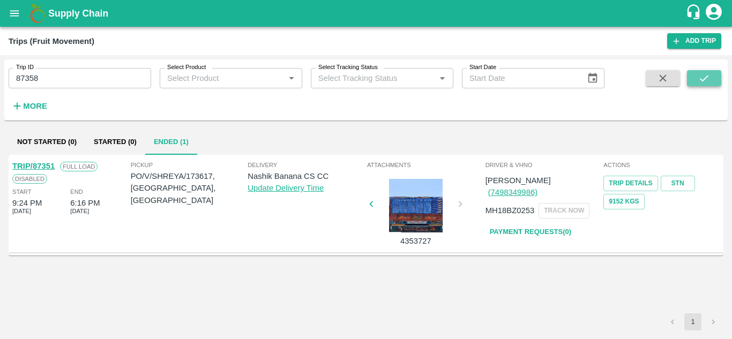
click at [702, 76] on icon "submit" at bounding box center [704, 78] width 12 height 12
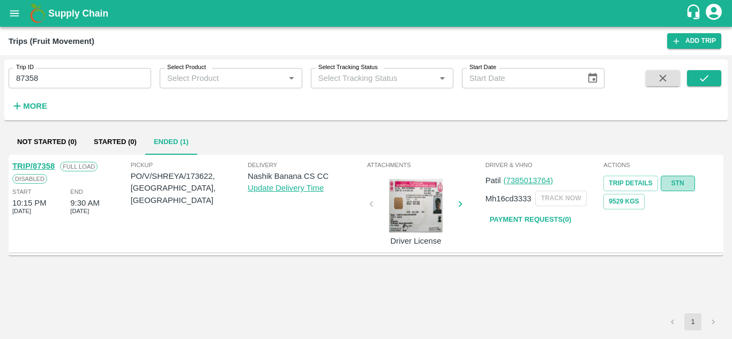
click at [682, 181] on link "STN" at bounding box center [678, 184] width 34 height 16
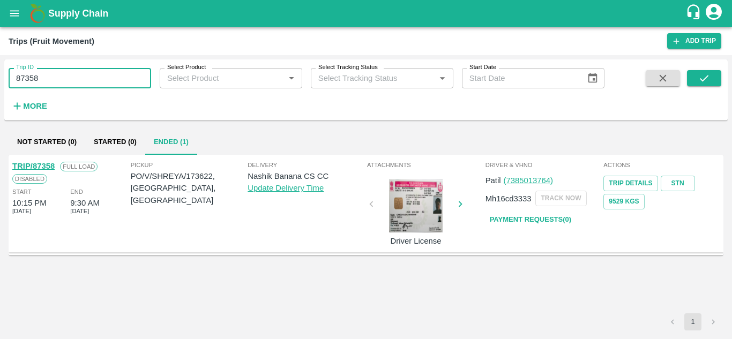
click at [62, 88] on input "87358" at bounding box center [80, 78] width 142 height 20
paste input "text"
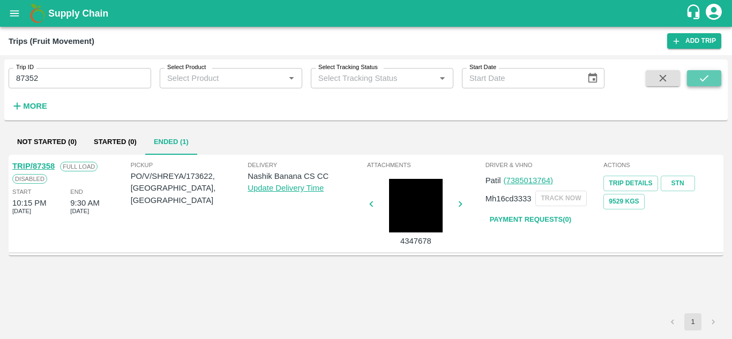
click at [715, 83] on button "submit" at bounding box center [704, 78] width 34 height 16
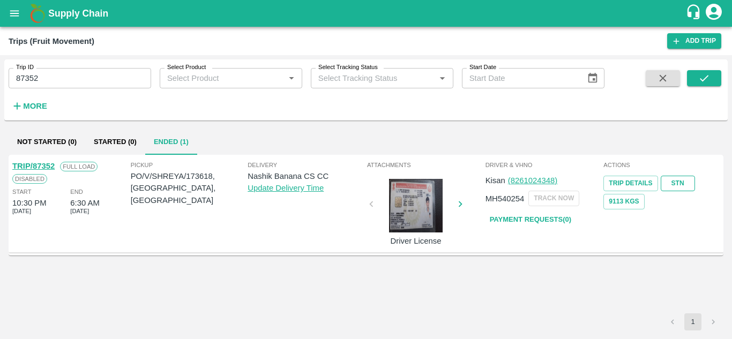
click at [676, 181] on link "STN" at bounding box center [678, 184] width 34 height 16
click at [90, 82] on input "87352" at bounding box center [80, 78] width 142 height 20
paste input "text"
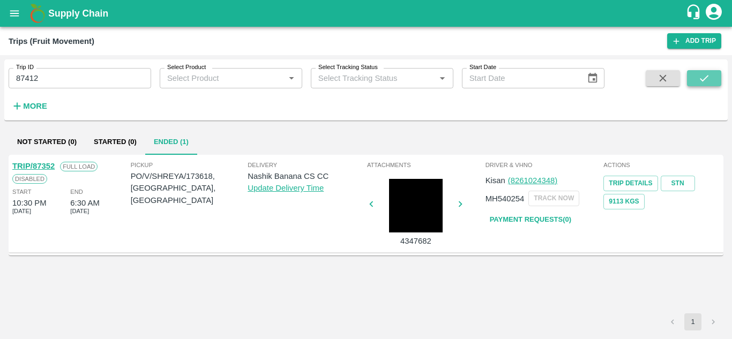
click at [703, 77] on icon "submit" at bounding box center [704, 78] width 12 height 12
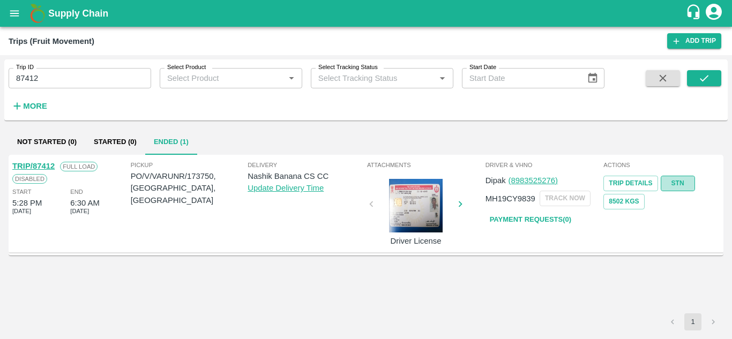
click at [682, 181] on link "STN" at bounding box center [678, 184] width 34 height 16
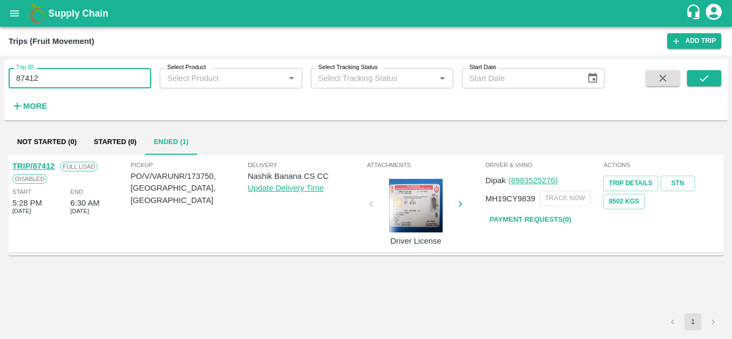
click at [64, 77] on input "87412" at bounding box center [80, 78] width 142 height 20
paste input "text"
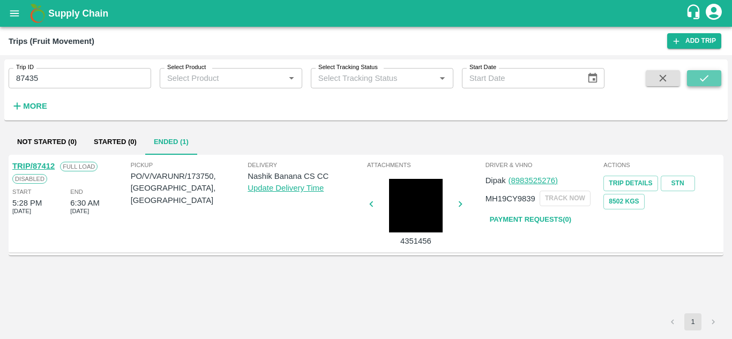
click at [698, 78] on icon "submit" at bounding box center [704, 78] width 12 height 12
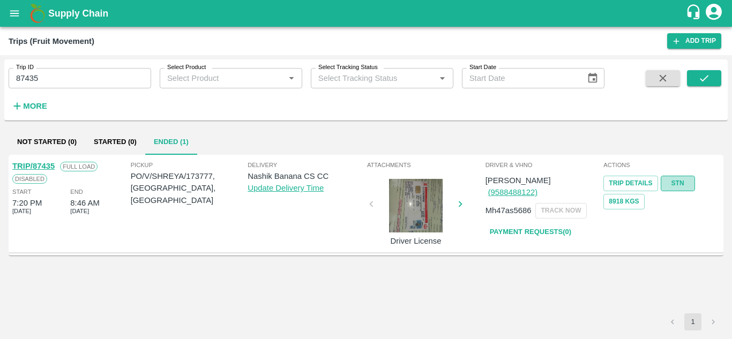
click at [679, 181] on link "STN" at bounding box center [678, 184] width 34 height 16
click at [48, 77] on input "87435" at bounding box center [80, 78] width 142 height 20
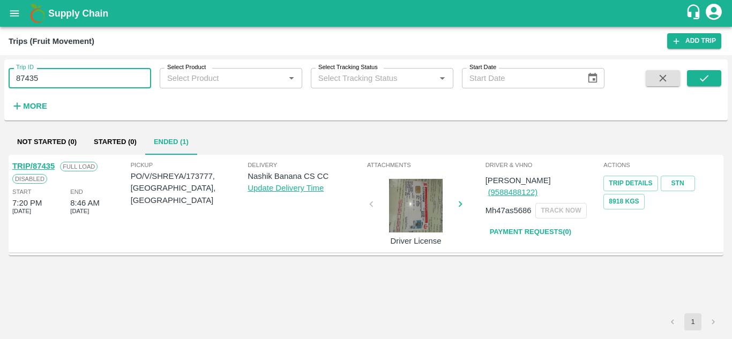
click at [48, 77] on input "87435" at bounding box center [80, 78] width 142 height 20
paste input "text"
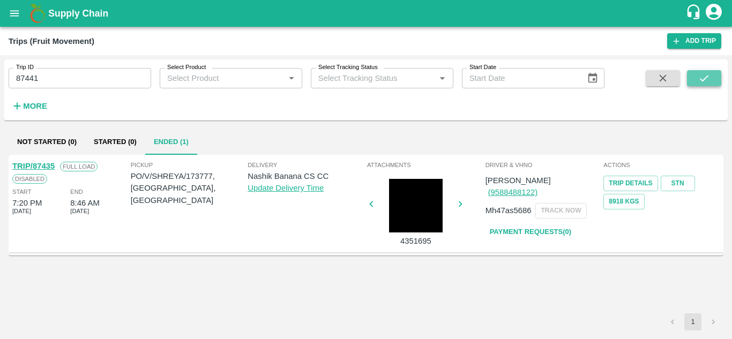
click at [702, 79] on icon "submit" at bounding box center [704, 78] width 12 height 12
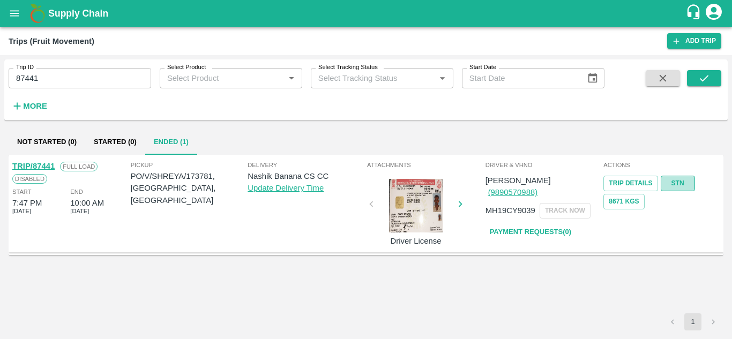
click at [685, 185] on link "STN" at bounding box center [678, 184] width 34 height 16
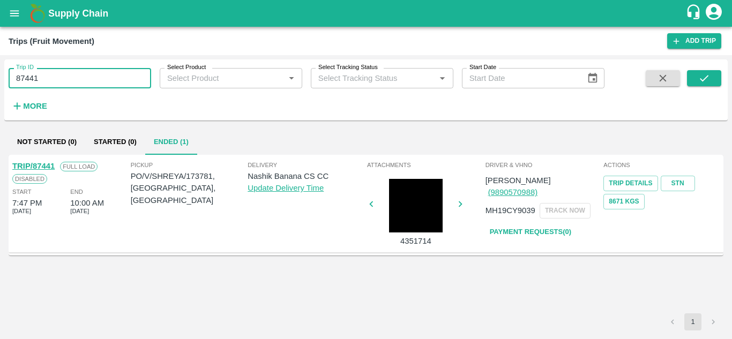
click at [52, 86] on input "87441" at bounding box center [80, 78] width 142 height 20
paste input "text"
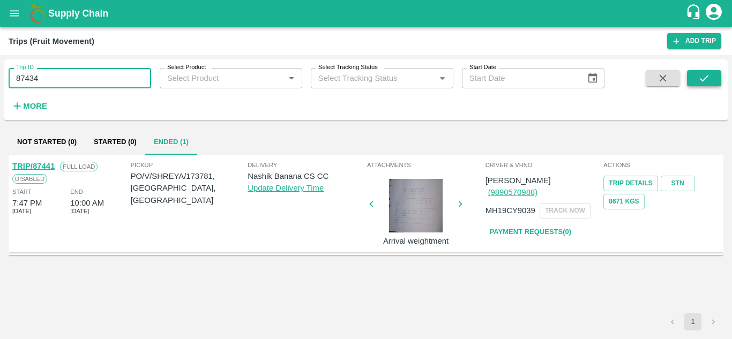
click at [706, 79] on icon "submit" at bounding box center [704, 78] width 12 height 12
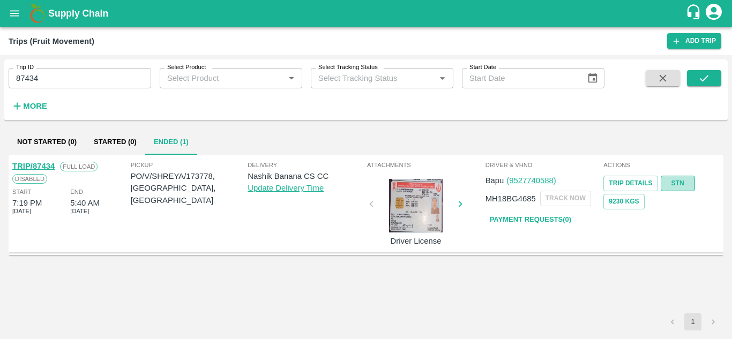
click at [678, 178] on link "STN" at bounding box center [678, 184] width 34 height 16
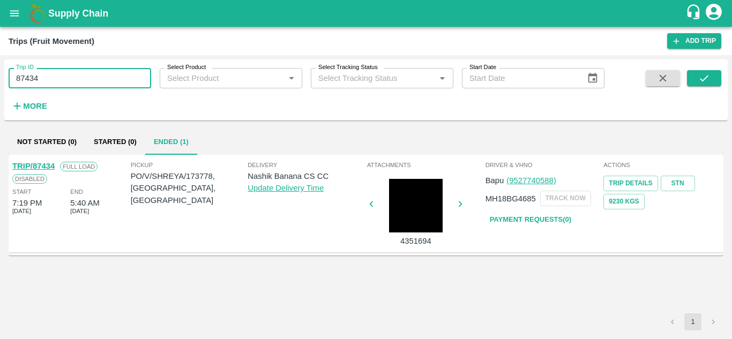
click at [117, 72] on input "87434" at bounding box center [80, 78] width 142 height 20
paste input "text"
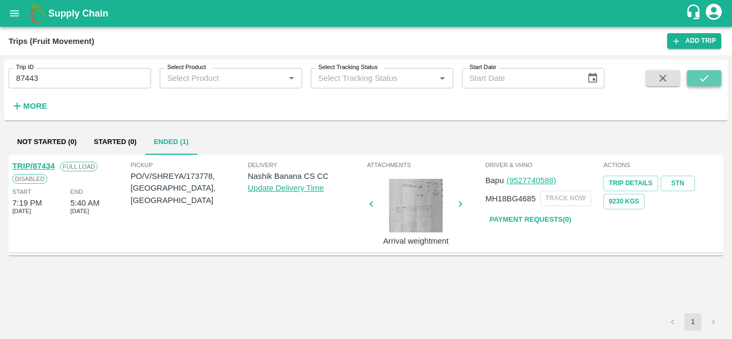
click at [704, 74] on icon "submit" at bounding box center [704, 78] width 12 height 12
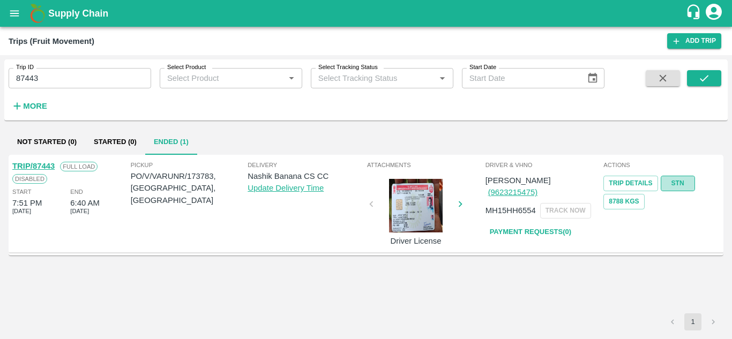
click at [684, 177] on link "STN" at bounding box center [678, 184] width 34 height 16
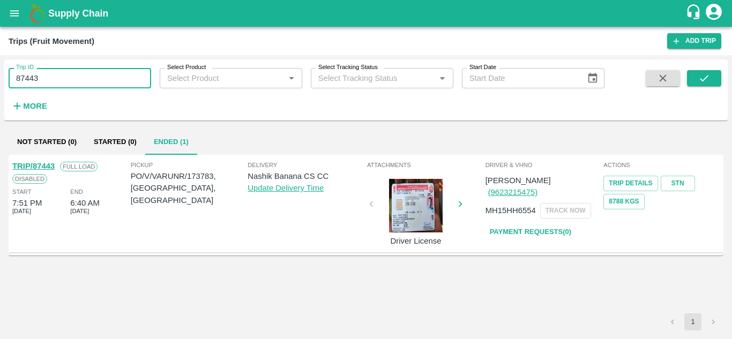
click at [65, 77] on input "87443" at bounding box center [80, 78] width 142 height 20
paste input "text"
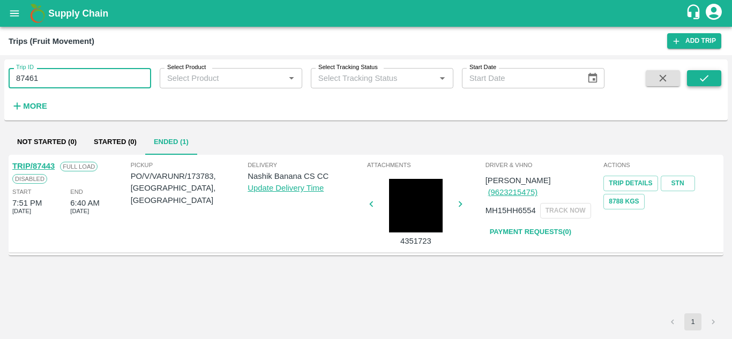
click at [701, 77] on icon "submit" at bounding box center [704, 78] width 12 height 12
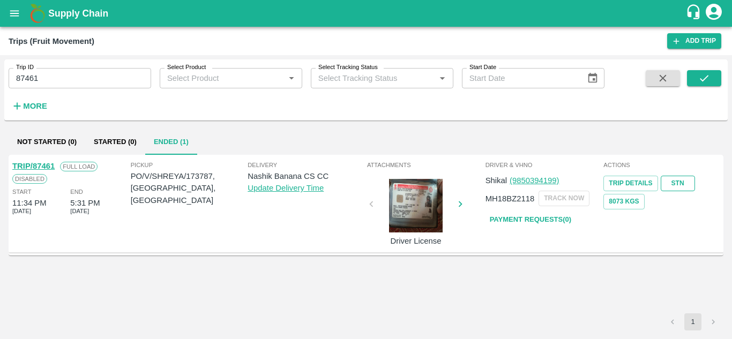
click at [678, 181] on link "STN" at bounding box center [678, 184] width 34 height 16
click at [76, 76] on input "87461" at bounding box center [80, 78] width 142 height 20
paste input "text"
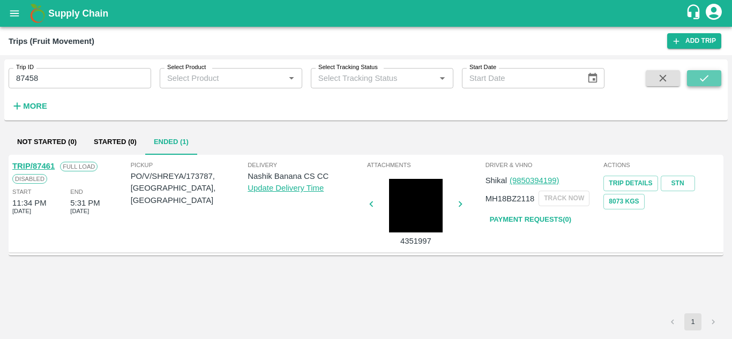
click at [698, 77] on icon "submit" at bounding box center [704, 78] width 12 height 12
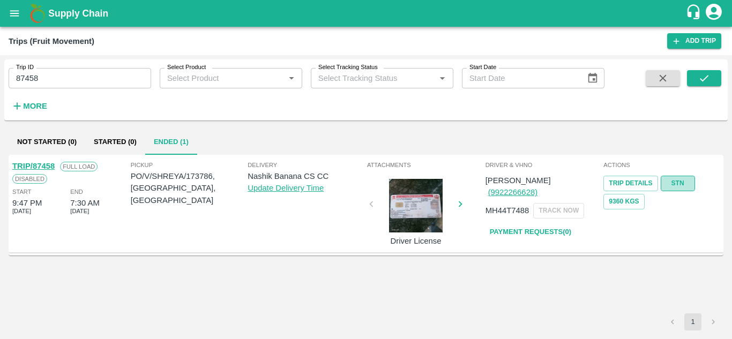
click at [684, 181] on link "STN" at bounding box center [678, 184] width 34 height 16
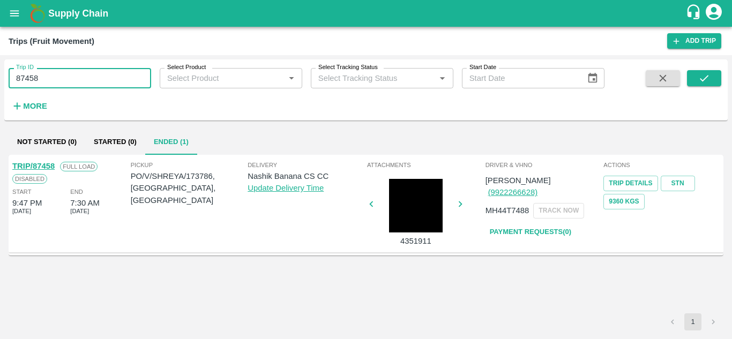
click at [64, 78] on input "87458" at bounding box center [80, 78] width 142 height 20
paste input "text"
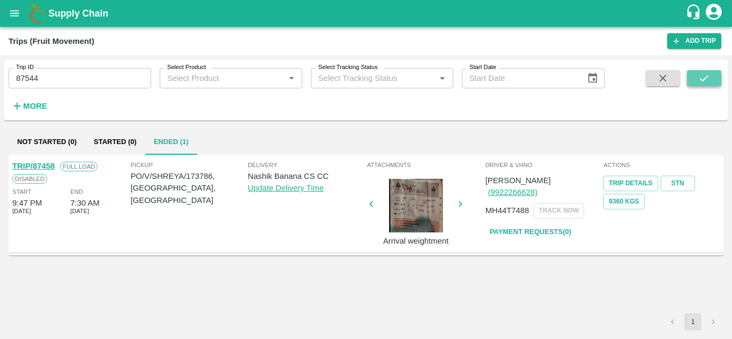
click at [700, 82] on icon "submit" at bounding box center [704, 78] width 12 height 12
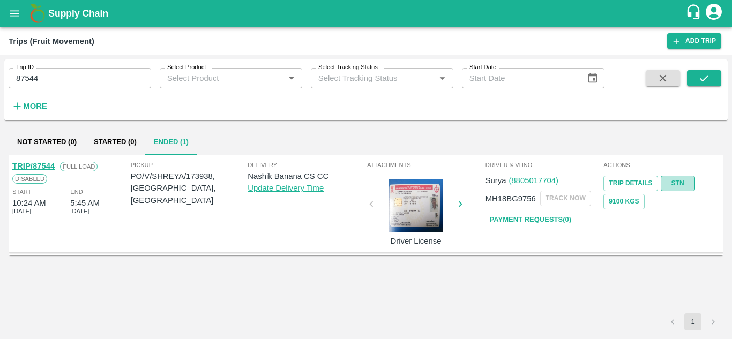
click at [684, 183] on link "STN" at bounding box center [678, 184] width 34 height 16
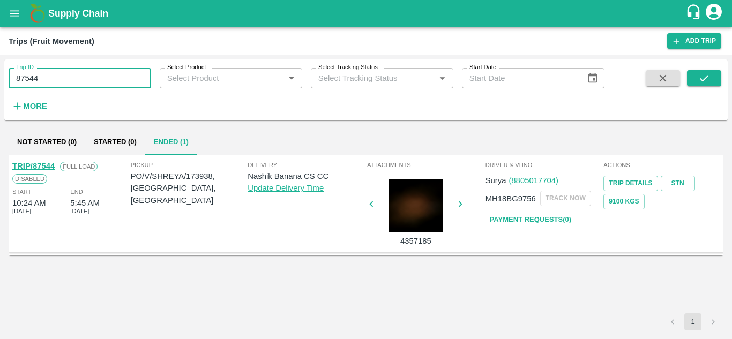
click at [73, 80] on input "87544" at bounding box center [80, 78] width 142 height 20
paste input "text"
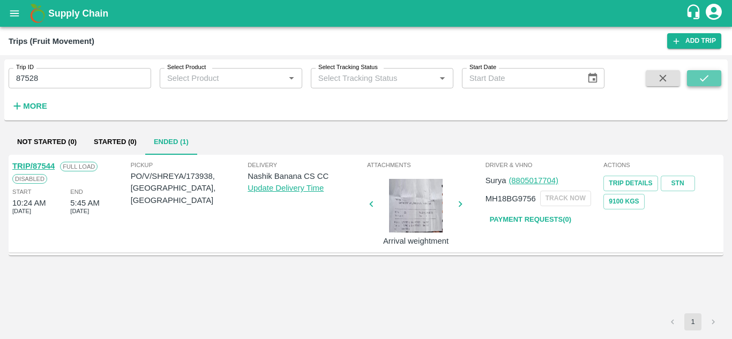
click at [713, 79] on button "submit" at bounding box center [704, 78] width 34 height 16
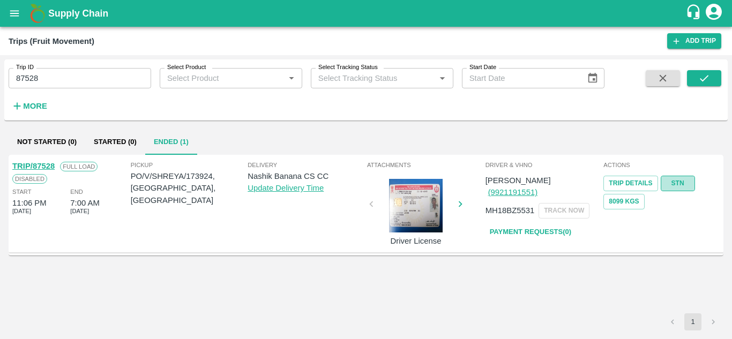
click at [674, 182] on link "STN" at bounding box center [678, 184] width 34 height 16
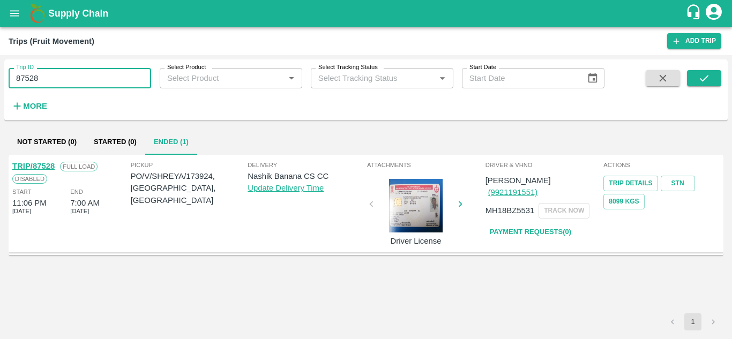
click at [101, 80] on input "87528" at bounding box center [80, 78] width 142 height 20
paste input "text"
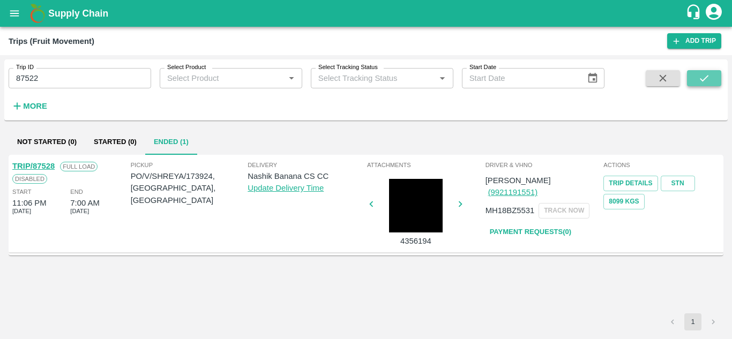
click at [701, 74] on icon "submit" at bounding box center [704, 78] width 12 height 12
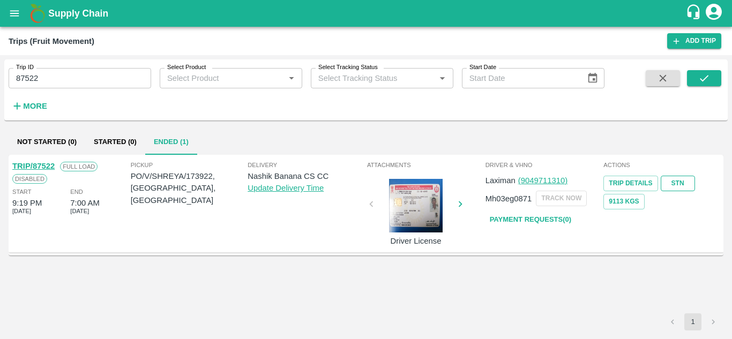
click at [682, 182] on link "STN" at bounding box center [678, 184] width 34 height 16
click at [61, 77] on input "87522" at bounding box center [80, 78] width 142 height 20
paste input "text"
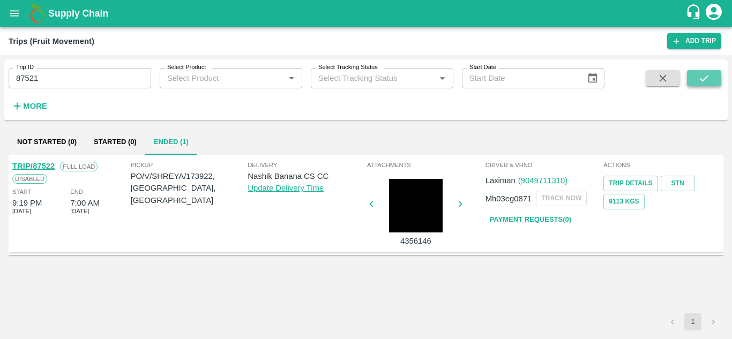
click at [703, 73] on icon "submit" at bounding box center [704, 78] width 12 height 12
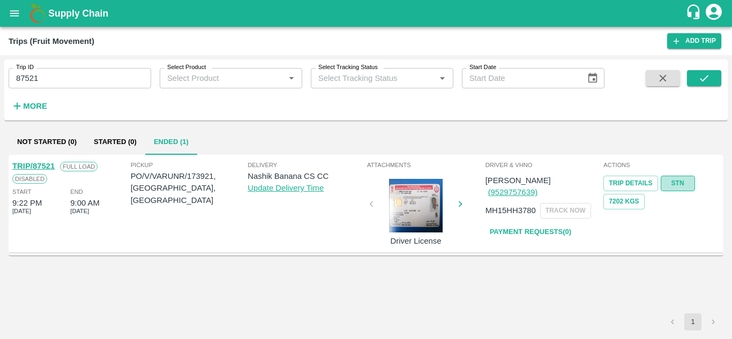
click at [677, 182] on link "STN" at bounding box center [678, 184] width 34 height 16
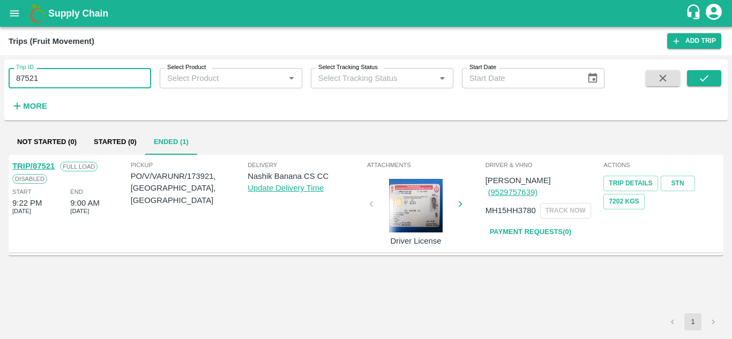
click at [85, 78] on input "87521" at bounding box center [80, 78] width 142 height 20
paste input "text"
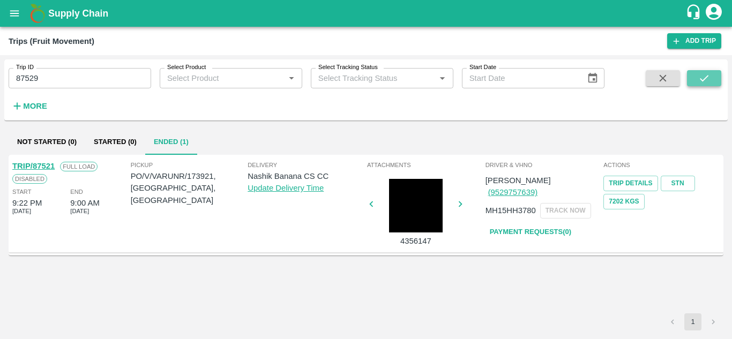
click at [703, 77] on icon "submit" at bounding box center [704, 78] width 12 height 12
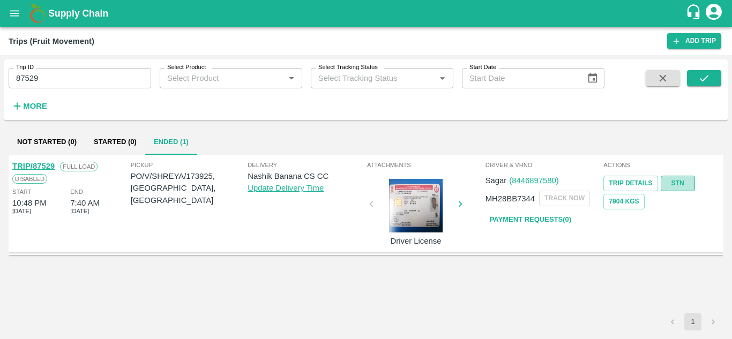
click at [681, 184] on link "STN" at bounding box center [678, 184] width 34 height 16
click at [91, 85] on input "87529" at bounding box center [80, 78] width 142 height 20
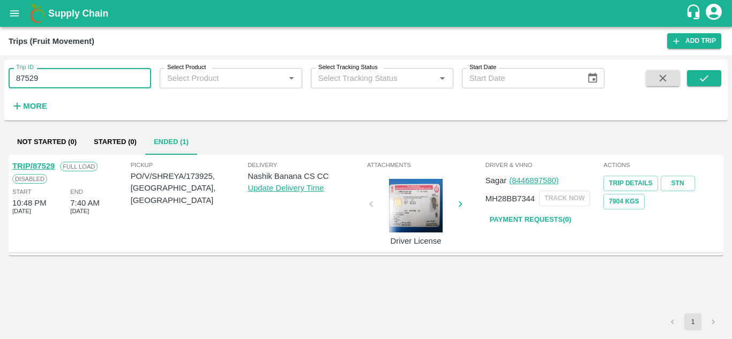
click at [91, 85] on input "87529" at bounding box center [80, 78] width 142 height 20
paste input "text"
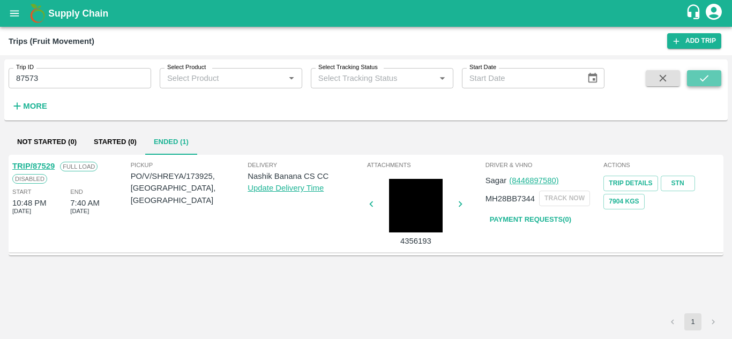
click at [708, 71] on button "submit" at bounding box center [704, 78] width 34 height 16
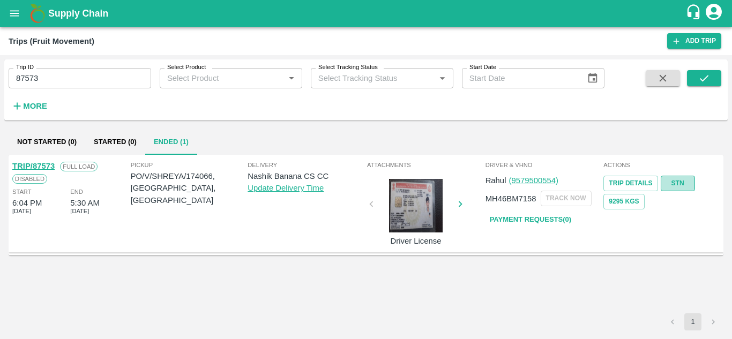
click at [675, 184] on link "STN" at bounding box center [678, 184] width 34 height 16
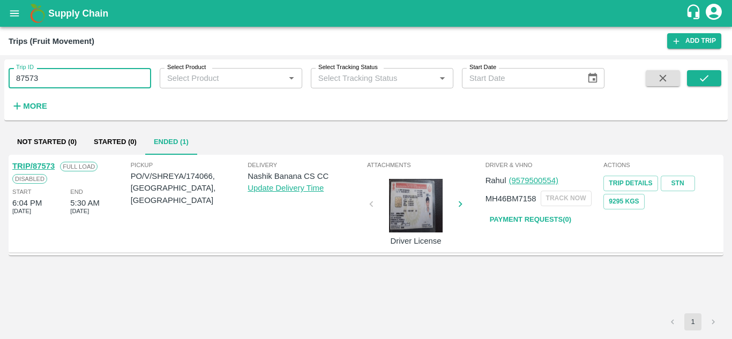
click at [81, 81] on input "87573" at bounding box center [80, 78] width 142 height 20
paste input "text"
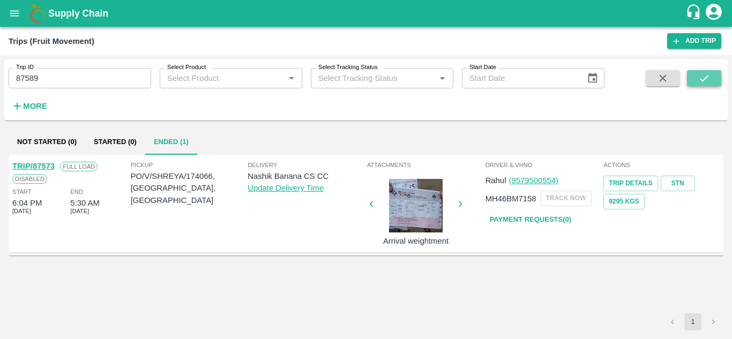
click at [701, 79] on icon "submit" at bounding box center [704, 78] width 9 height 6
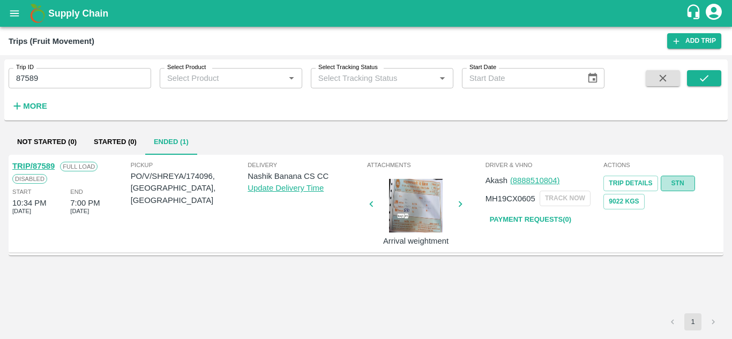
click at [676, 180] on link "STN" at bounding box center [678, 184] width 34 height 16
click at [57, 73] on input "87589" at bounding box center [80, 78] width 142 height 20
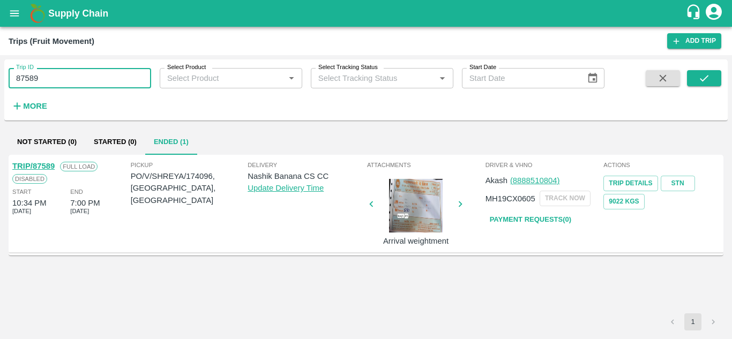
click at [57, 73] on input "87589" at bounding box center [80, 78] width 142 height 20
paste input "text"
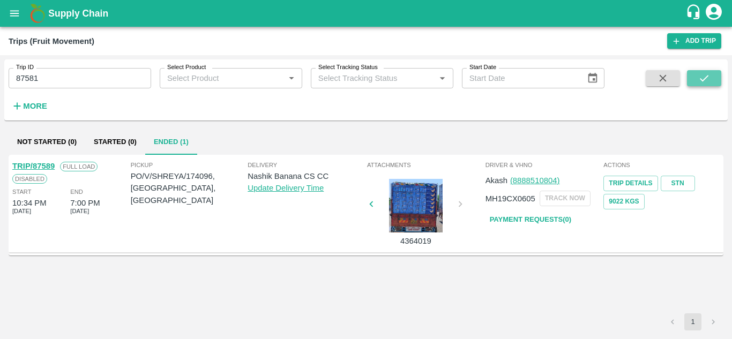
click at [719, 80] on button "submit" at bounding box center [704, 78] width 34 height 16
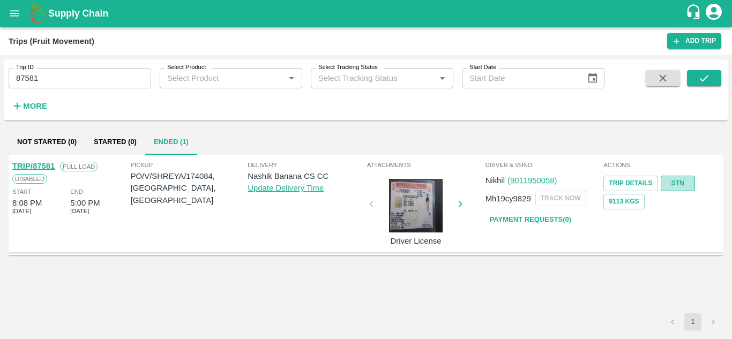
click at [681, 184] on link "STN" at bounding box center [678, 184] width 34 height 16
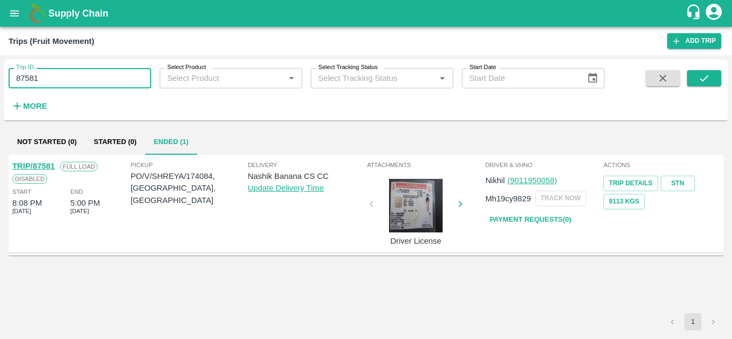
click at [70, 84] on input "87581" at bounding box center [80, 78] width 142 height 20
paste input "text"
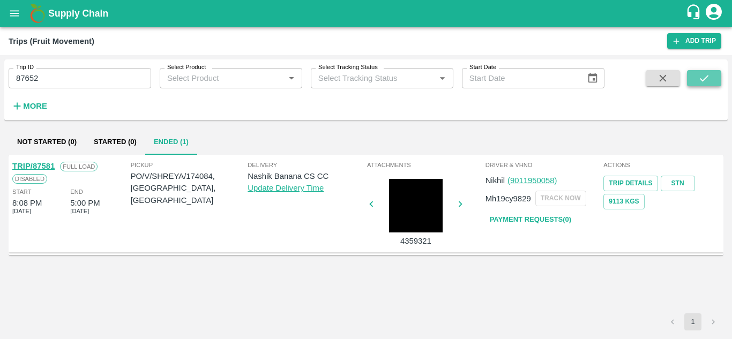
click at [710, 77] on button "submit" at bounding box center [704, 78] width 34 height 16
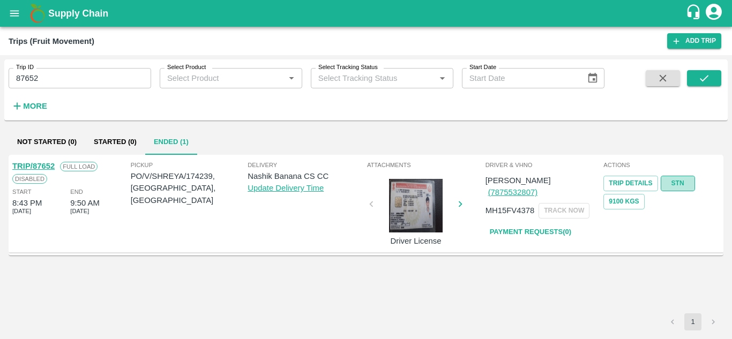
click at [677, 177] on link "STN" at bounding box center [678, 184] width 34 height 16
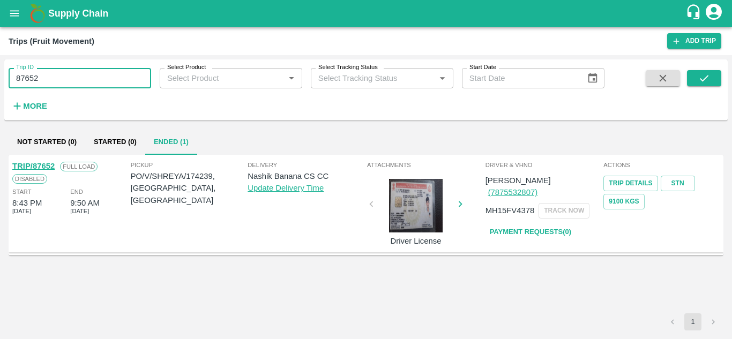
click at [94, 80] on input "87652" at bounding box center [80, 78] width 142 height 20
paste input "text"
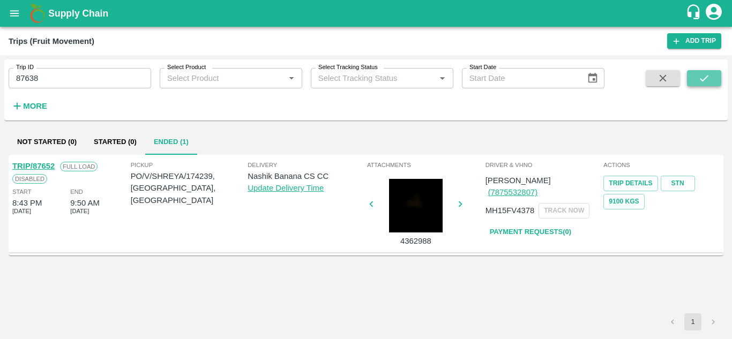
click at [719, 77] on button "submit" at bounding box center [704, 78] width 34 height 16
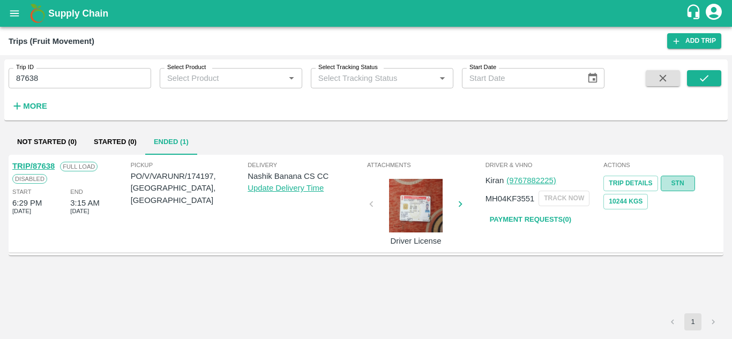
click at [676, 183] on link "STN" at bounding box center [678, 184] width 34 height 16
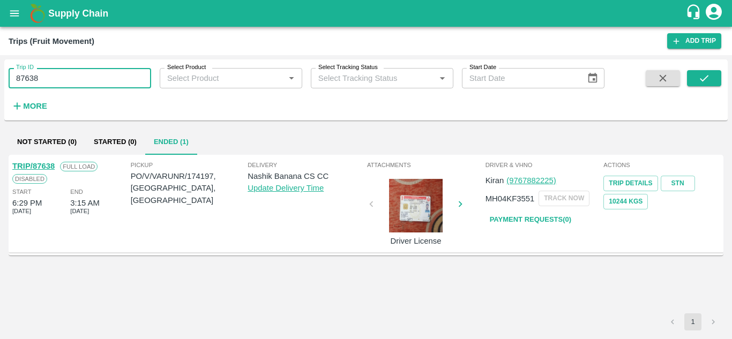
click at [93, 74] on input "87638" at bounding box center [80, 78] width 142 height 20
paste input "text"
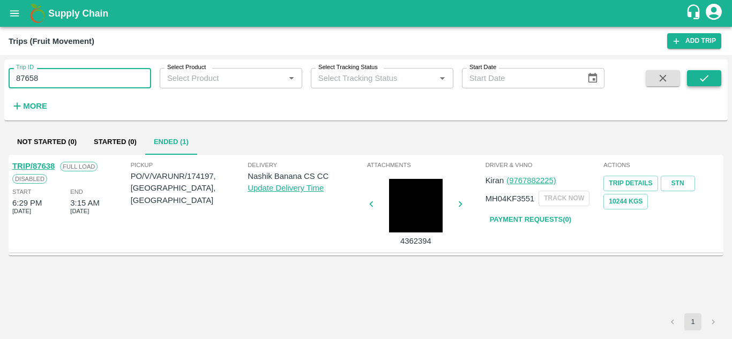
click at [703, 74] on icon "submit" at bounding box center [704, 78] width 12 height 12
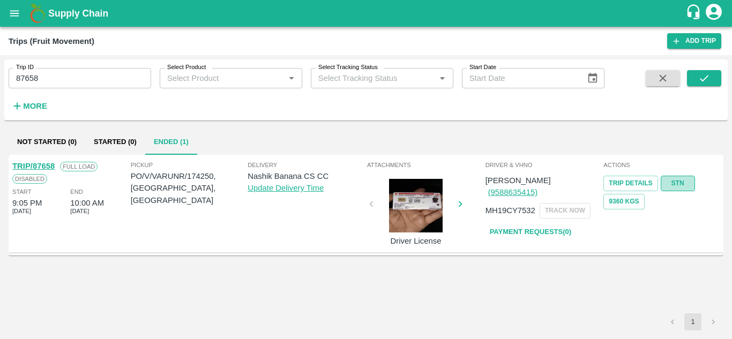
click at [679, 179] on link "STN" at bounding box center [678, 184] width 34 height 16
click at [72, 81] on input "87658" at bounding box center [80, 78] width 142 height 20
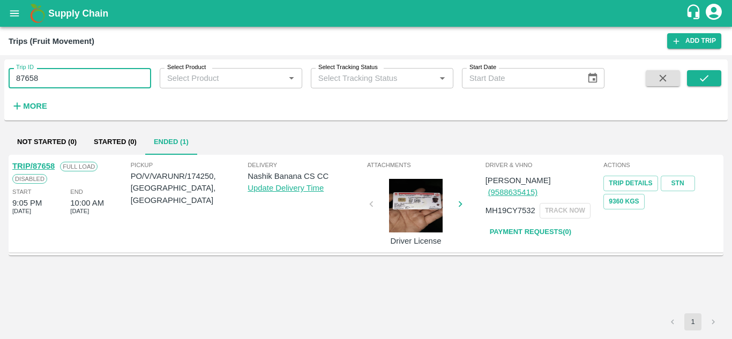
click at [72, 81] on input "87658" at bounding box center [80, 78] width 142 height 20
paste input "text"
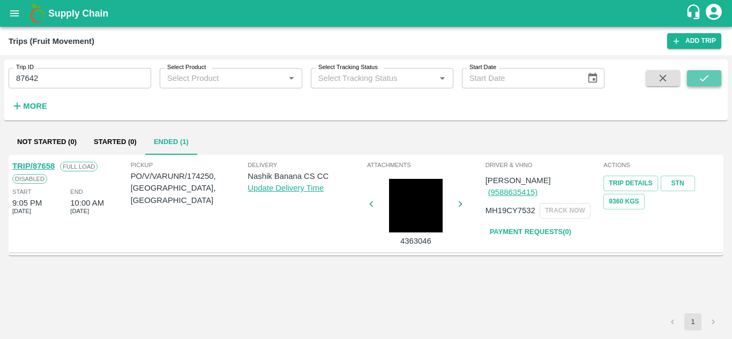
click at [708, 82] on icon "submit" at bounding box center [704, 78] width 12 height 12
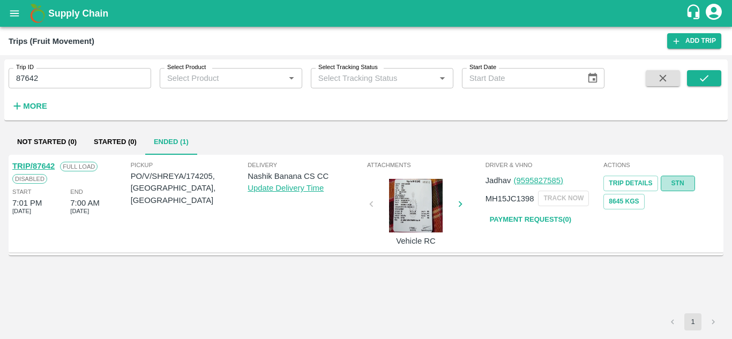
click at [678, 187] on link "STN" at bounding box center [678, 184] width 34 height 16
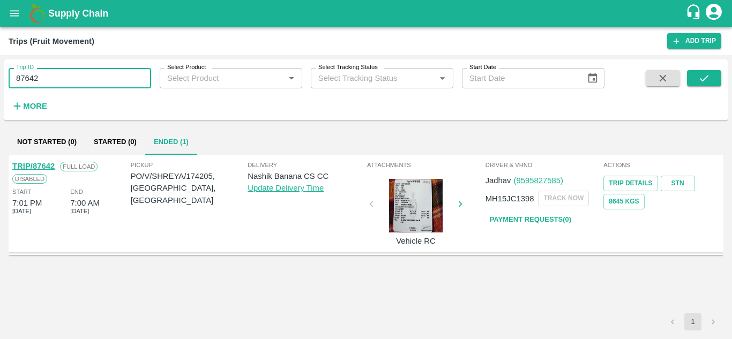
click at [64, 79] on input "87642" at bounding box center [80, 78] width 142 height 20
paste input "text"
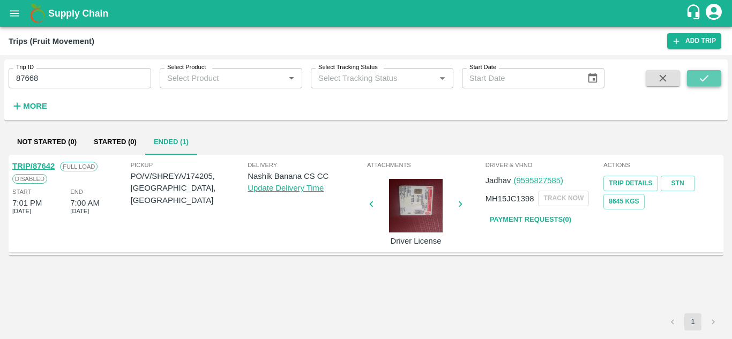
click at [702, 76] on icon "submit" at bounding box center [704, 78] width 12 height 12
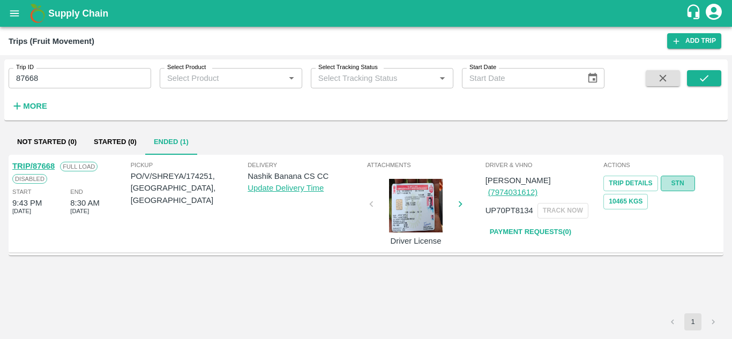
click at [681, 182] on link "STN" at bounding box center [678, 184] width 34 height 16
click at [51, 77] on input "87668" at bounding box center [80, 78] width 142 height 20
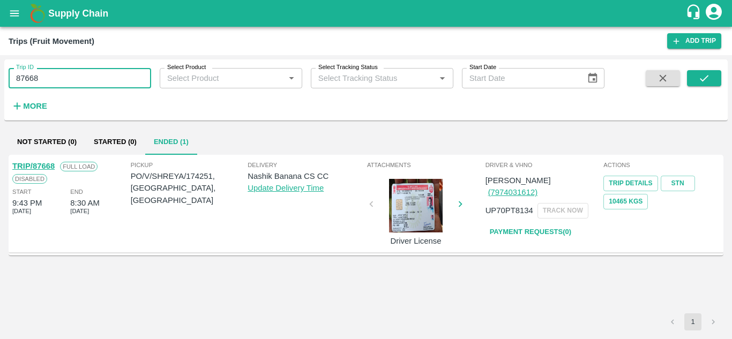
click at [51, 77] on input "87668" at bounding box center [80, 78] width 142 height 20
paste input "text"
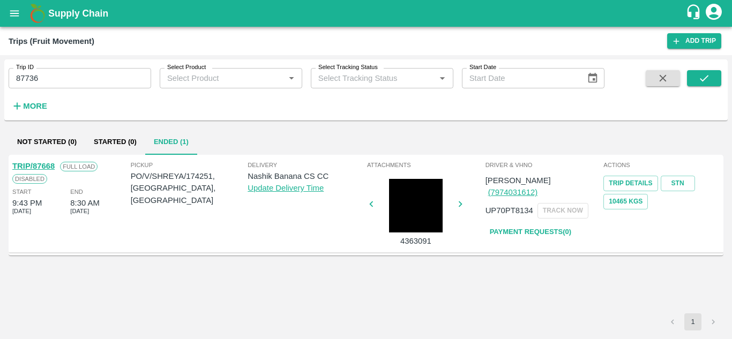
click at [707, 69] on div "Trip ID 87736 Trip ID Select Product Select Product   * Select Tracking Status …" at bounding box center [365, 90] width 723 height 52
click at [704, 79] on icon "submit" at bounding box center [704, 78] width 9 height 6
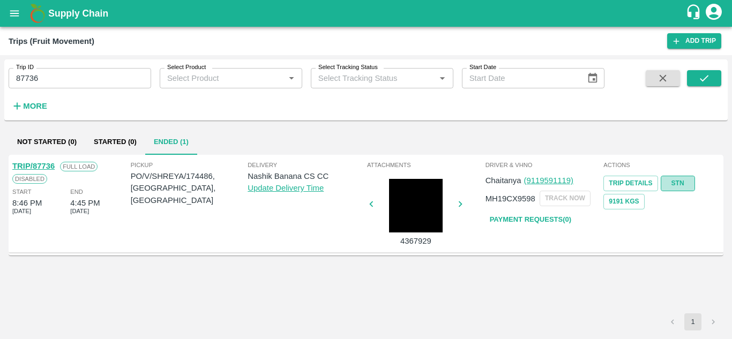
click at [679, 179] on link "STN" at bounding box center [678, 184] width 34 height 16
click at [56, 77] on input "87736" at bounding box center [80, 78] width 142 height 20
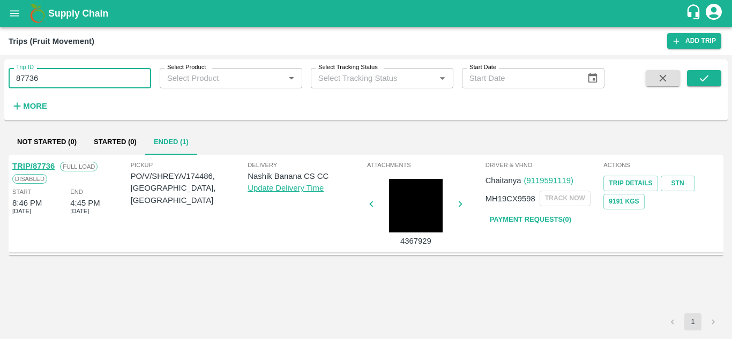
click at [56, 77] on input "87736" at bounding box center [80, 78] width 142 height 20
paste input "text"
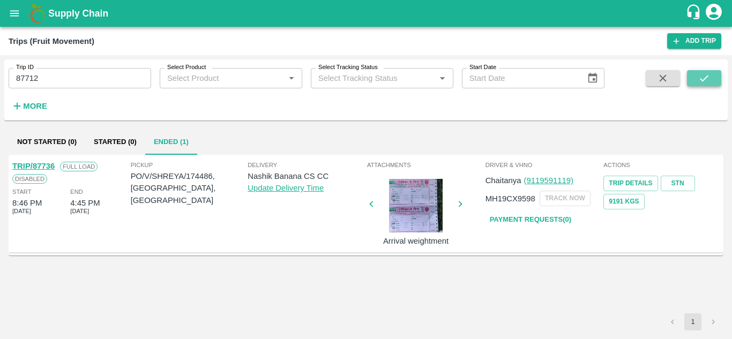
click at [707, 81] on icon "submit" at bounding box center [704, 78] width 12 height 12
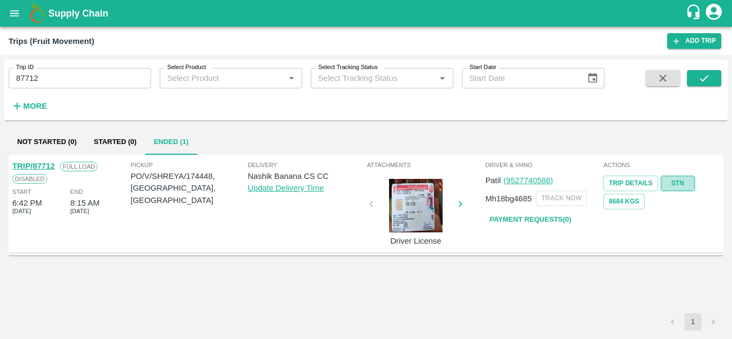
click at [686, 181] on link "STN" at bounding box center [678, 184] width 34 height 16
click at [92, 77] on input "87712" at bounding box center [80, 78] width 142 height 20
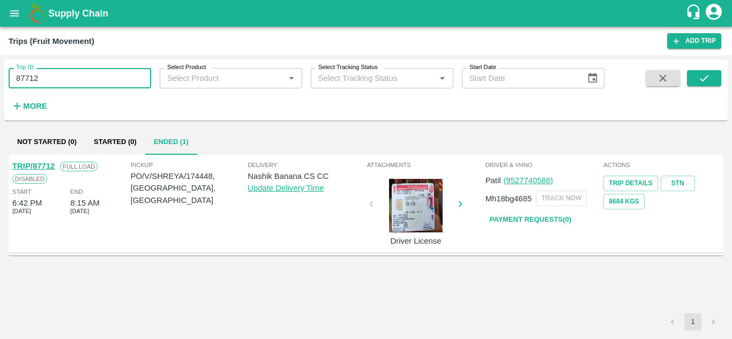
click at [92, 77] on input "87712" at bounding box center [80, 78] width 142 height 20
paste input "text"
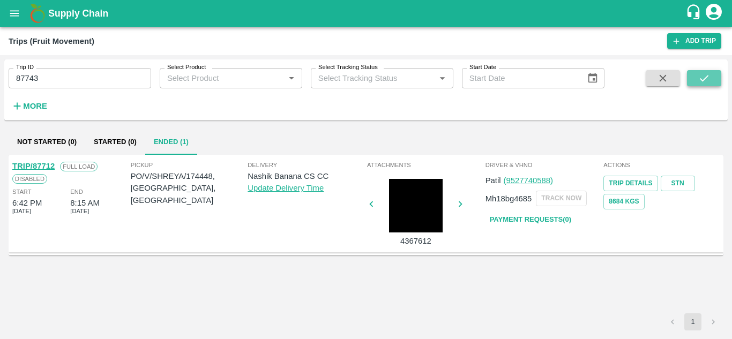
click at [699, 80] on icon "submit" at bounding box center [704, 78] width 12 height 12
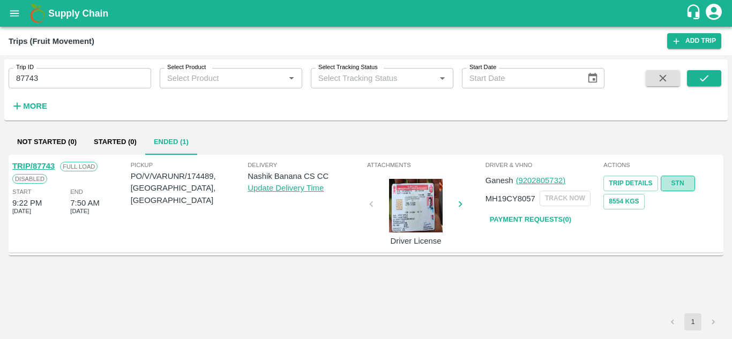
click at [687, 183] on link "STN" at bounding box center [678, 184] width 34 height 16
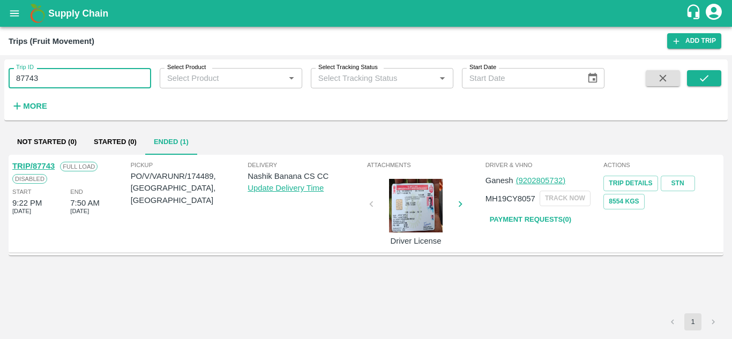
click at [69, 69] on input "87743" at bounding box center [80, 78] width 142 height 20
paste input "text"
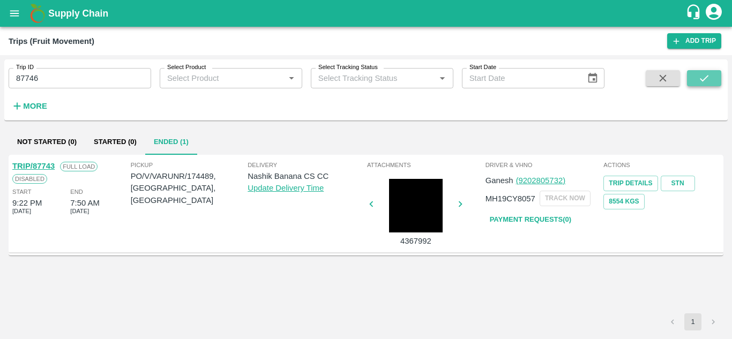
click at [714, 77] on button "submit" at bounding box center [704, 78] width 34 height 16
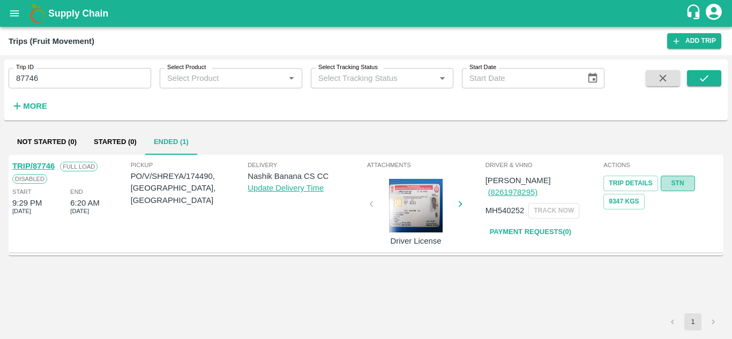
click at [684, 186] on link "STN" at bounding box center [678, 184] width 34 height 16
click at [58, 78] on input "87746" at bounding box center [80, 78] width 142 height 20
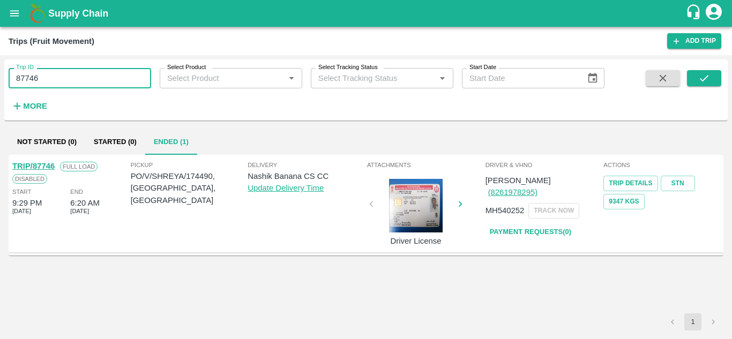
click at [58, 78] on input "87746" at bounding box center [80, 78] width 142 height 20
paste input "text"
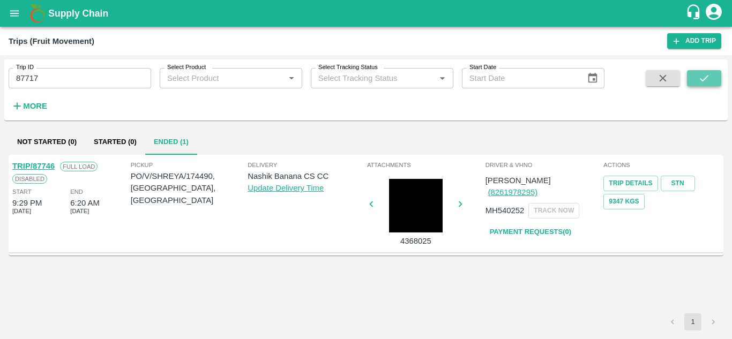
click at [696, 77] on button "submit" at bounding box center [704, 78] width 34 height 16
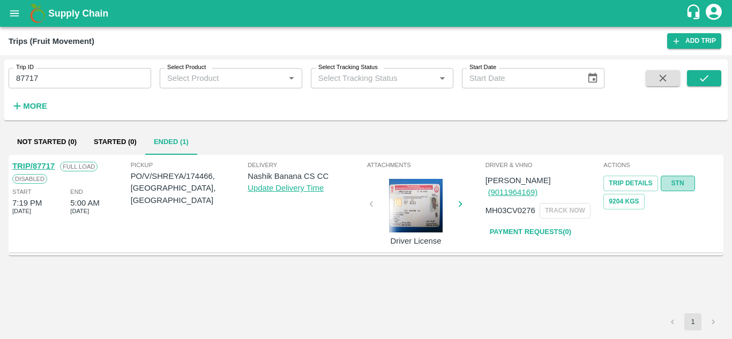
click at [674, 181] on link "STN" at bounding box center [678, 184] width 34 height 16
click at [69, 77] on input "87717" at bounding box center [80, 78] width 142 height 20
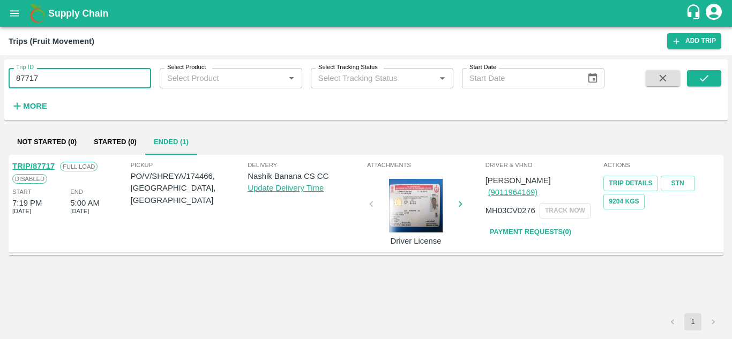
click at [69, 77] on input "87717" at bounding box center [80, 78] width 142 height 20
paste input "text"
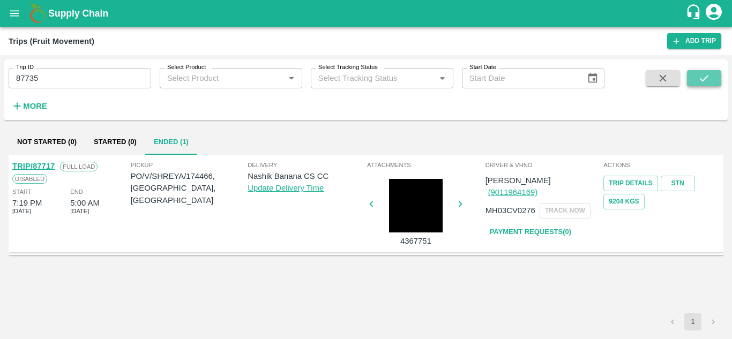
click at [705, 81] on icon "submit" at bounding box center [704, 78] width 12 height 12
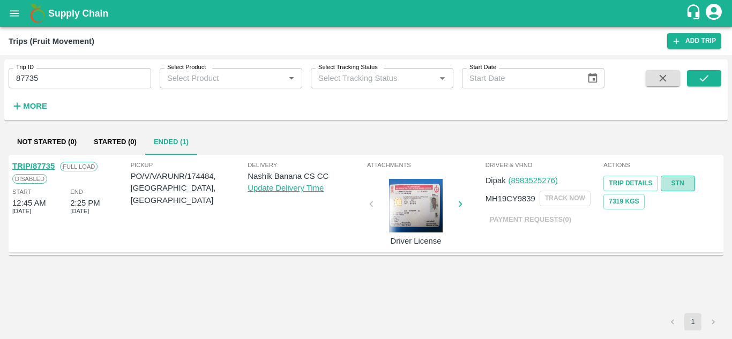
click at [678, 183] on link "STN" at bounding box center [678, 184] width 34 height 16
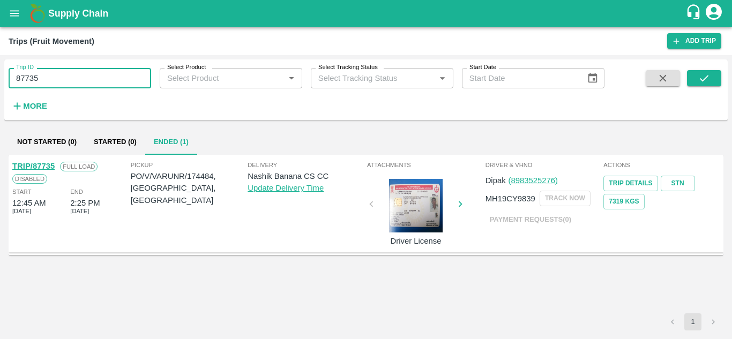
click at [74, 75] on input "87735" at bounding box center [80, 78] width 142 height 20
paste input "text"
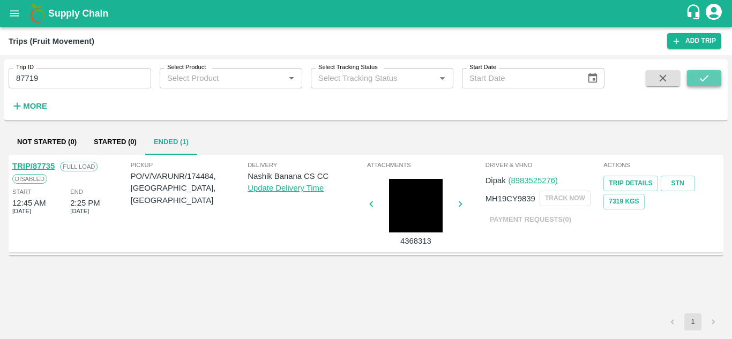
click at [704, 75] on icon "submit" at bounding box center [704, 78] width 12 height 12
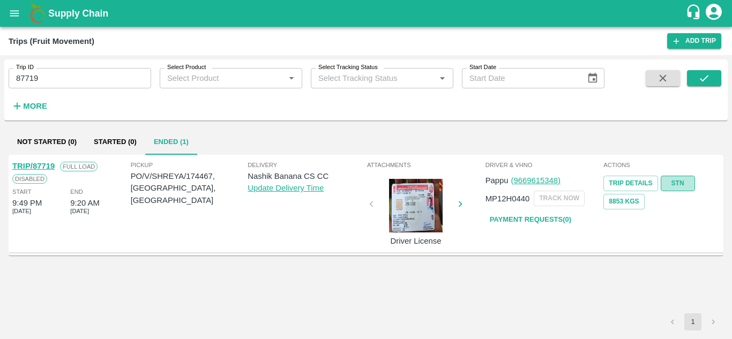
click at [686, 181] on link "STN" at bounding box center [678, 184] width 34 height 16
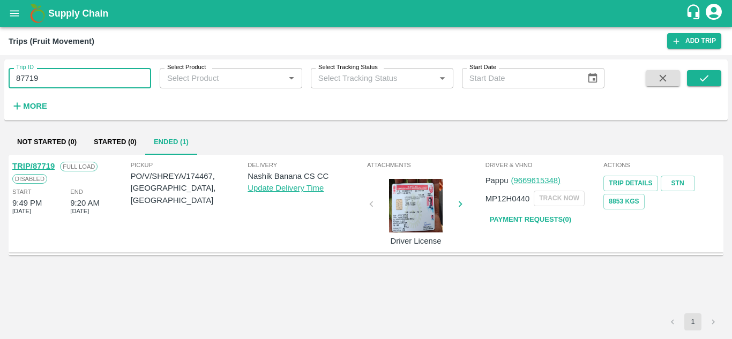
click at [47, 82] on input "87719" at bounding box center [80, 78] width 142 height 20
paste input "text"
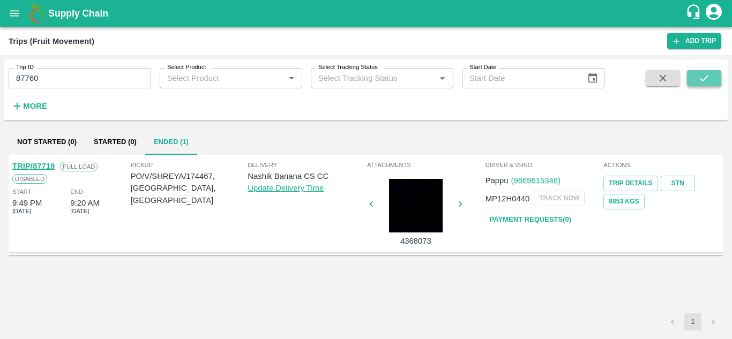
click at [696, 78] on button "submit" at bounding box center [704, 78] width 34 height 16
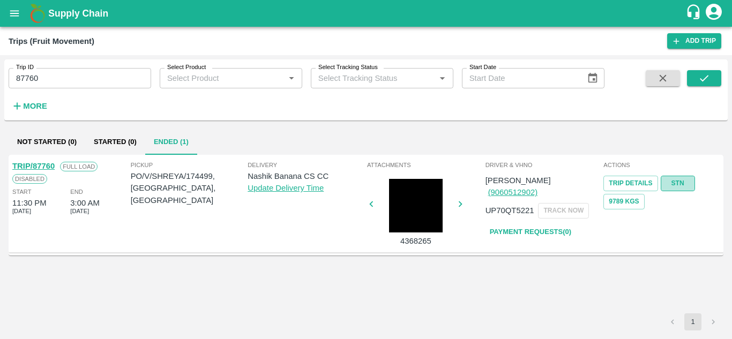
click at [677, 179] on link "STN" at bounding box center [678, 184] width 34 height 16
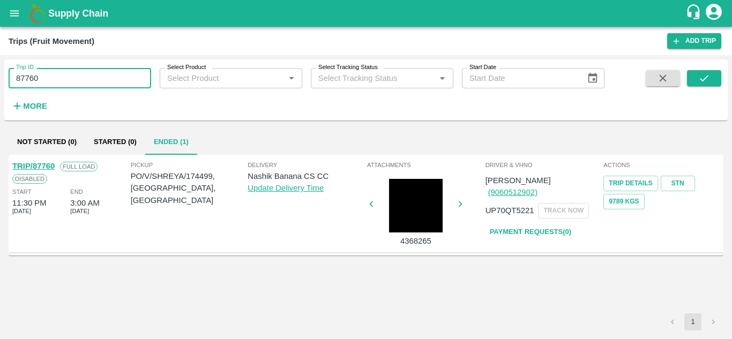
click at [95, 82] on input "87760" at bounding box center [80, 78] width 142 height 20
paste input "text"
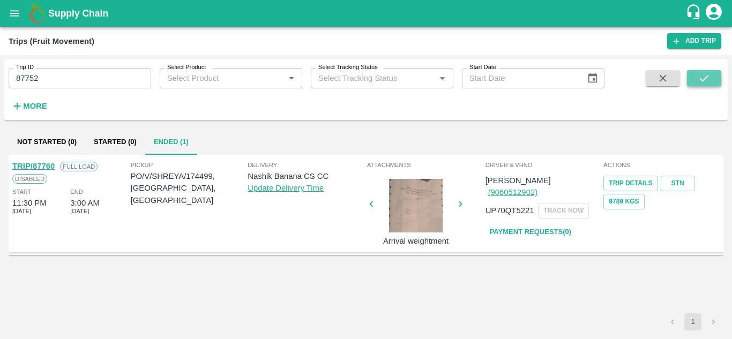
click at [705, 77] on icon "submit" at bounding box center [704, 78] width 12 height 12
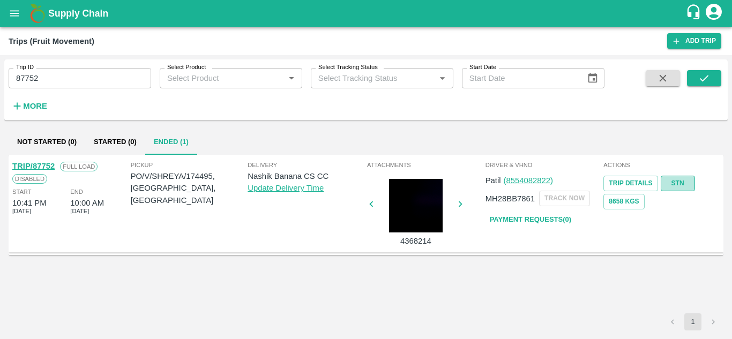
click at [674, 184] on link "STN" at bounding box center [678, 184] width 34 height 16
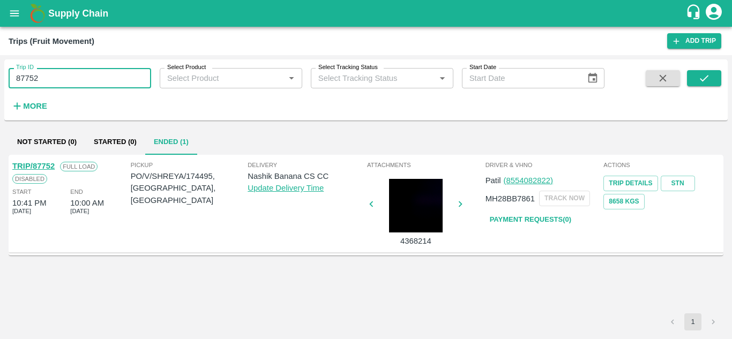
click at [69, 79] on input "87752" at bounding box center [80, 78] width 142 height 20
paste input "text"
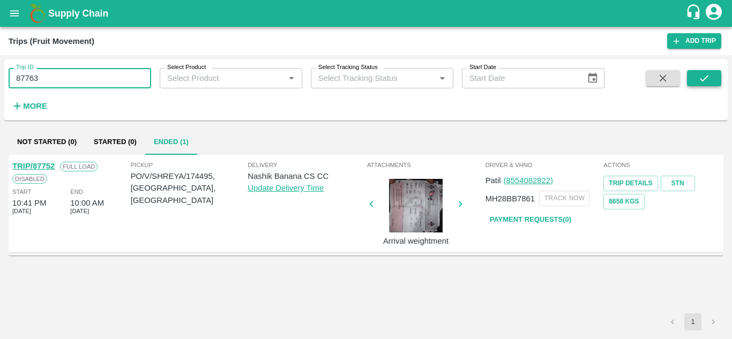
type input "87763"
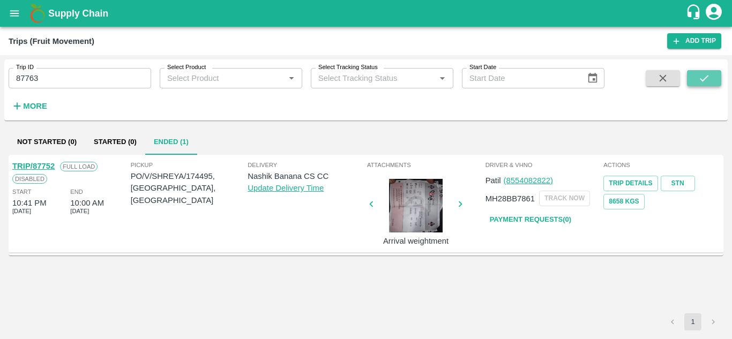
click at [700, 73] on icon "submit" at bounding box center [704, 78] width 12 height 12
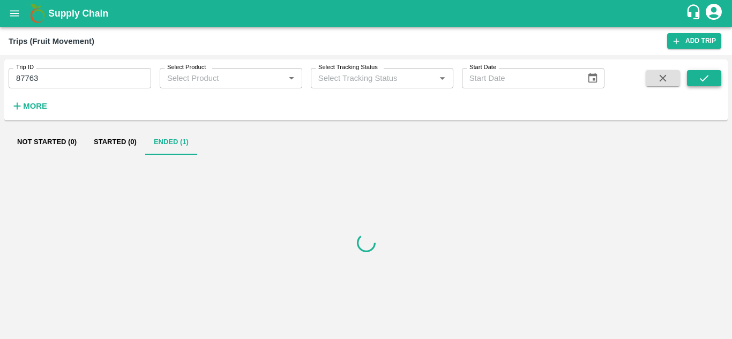
click at [700, 73] on icon "submit" at bounding box center [704, 78] width 12 height 12
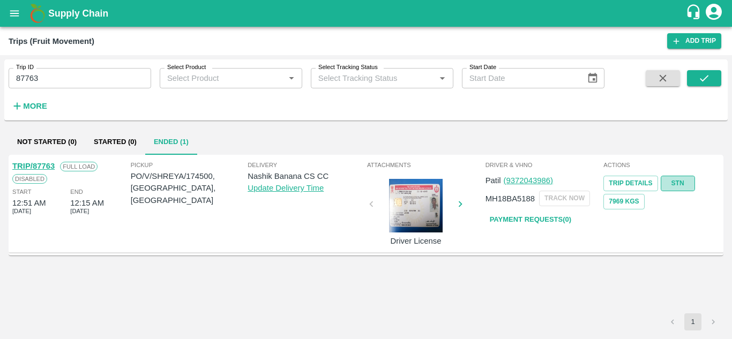
click at [685, 181] on link "STN" at bounding box center [678, 184] width 34 height 16
